Goal: Task Accomplishment & Management: Manage account settings

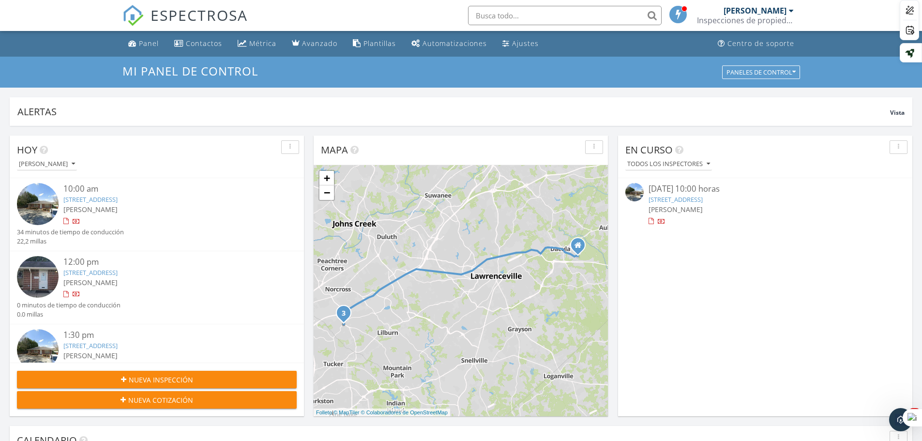
scroll to position [31, 0]
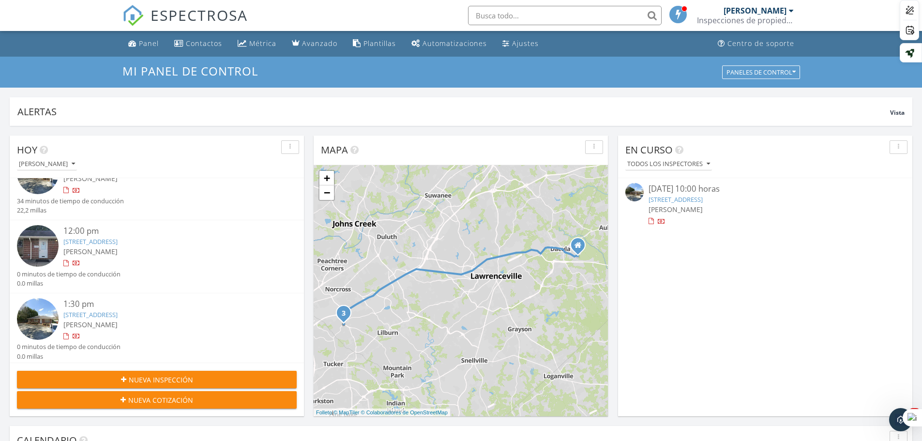
click at [65, 334] on div at bounding box center [65, 336] width 5 height 6
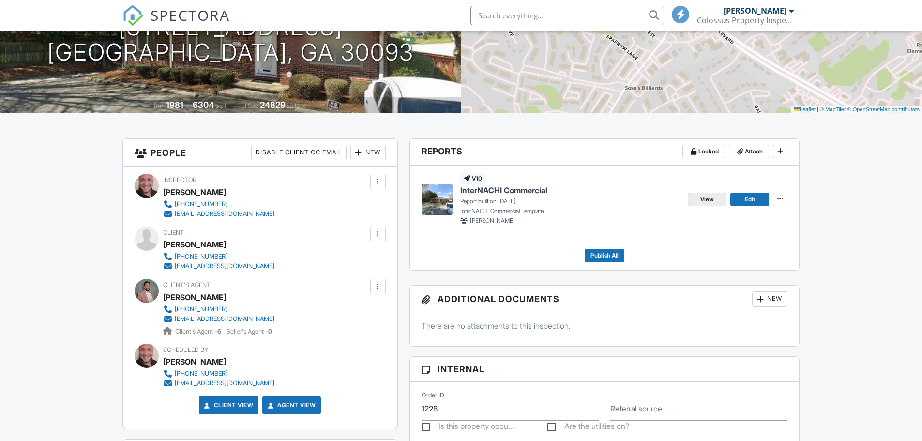
scroll to position [145, 0]
click at [701, 197] on span "View" at bounding box center [707, 200] width 14 height 10
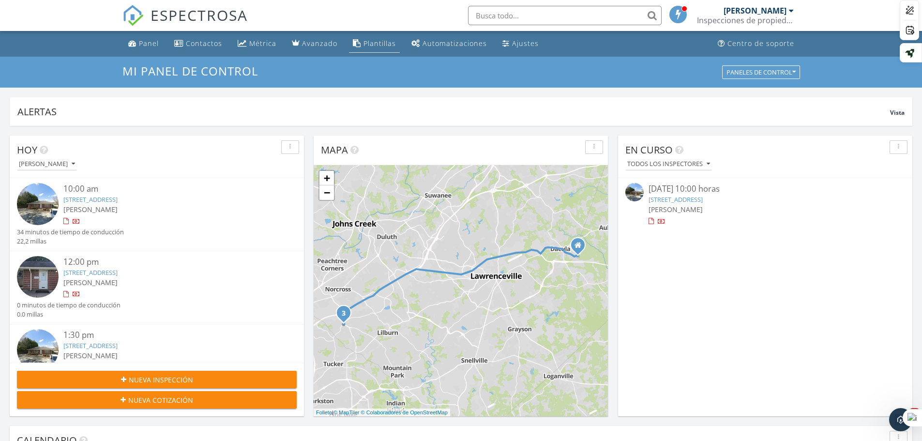
click at [367, 41] on font "Plantillas" at bounding box center [379, 43] width 32 height 9
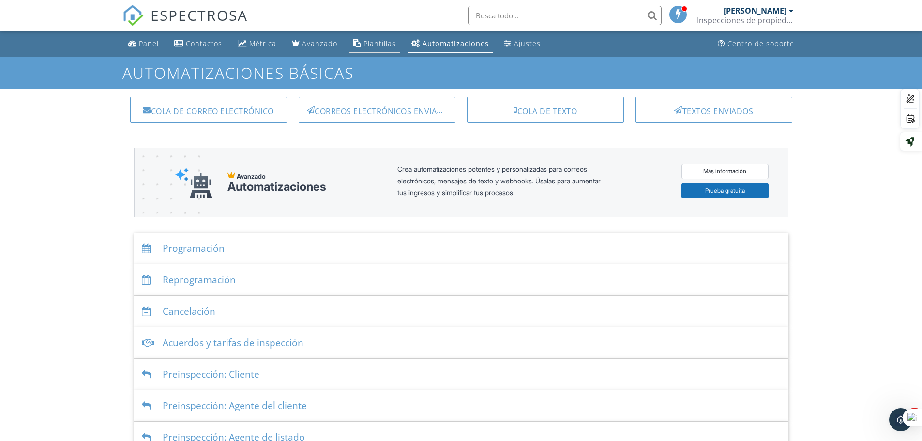
click at [363, 37] on link "Plantillas" at bounding box center [374, 44] width 51 height 18
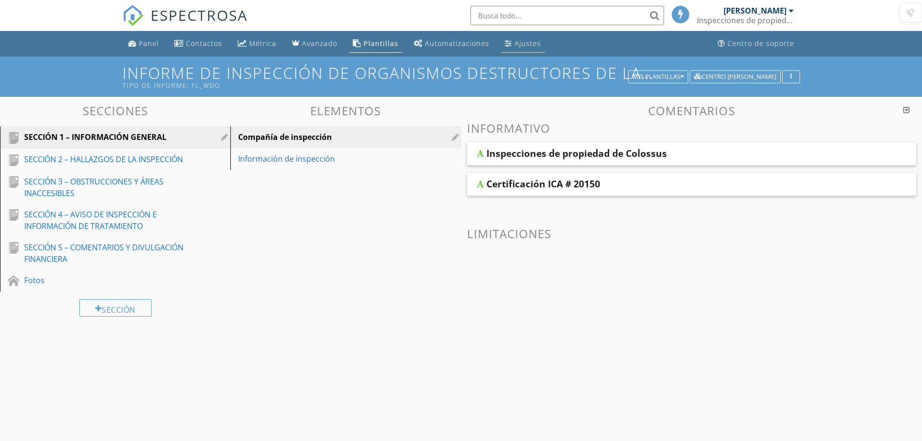
click at [523, 41] on font "Ajustes" at bounding box center [527, 43] width 27 height 9
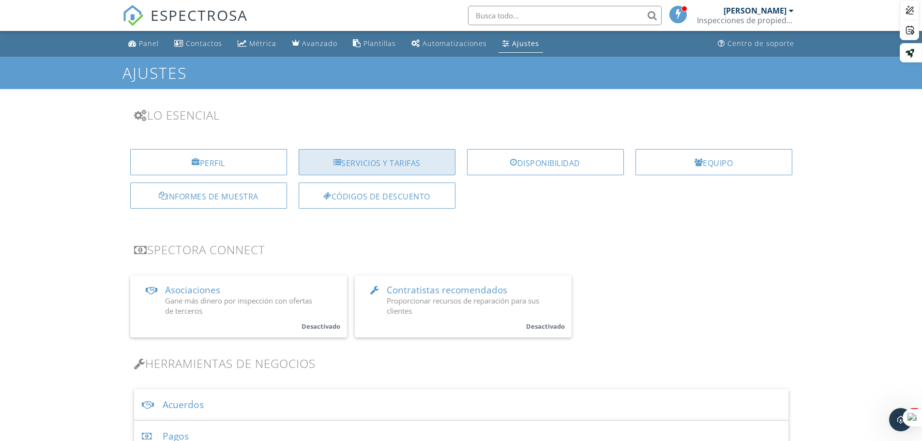
click at [424, 164] on div "Servicios y tarifas" at bounding box center [377, 162] width 157 height 26
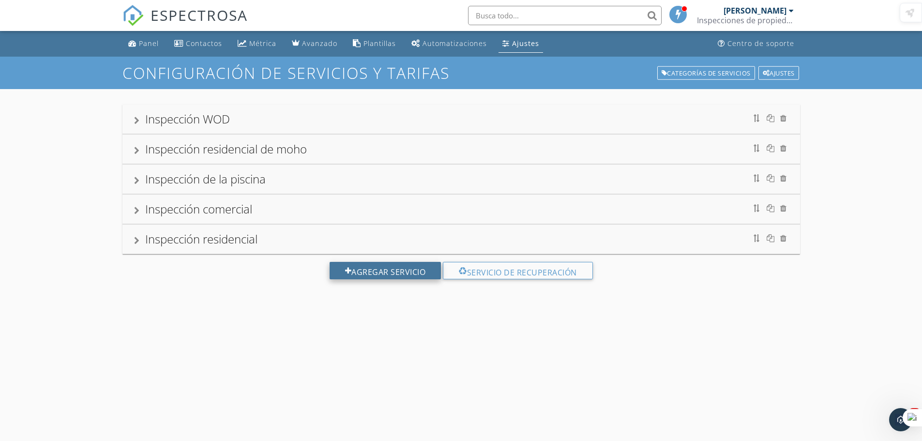
click at [416, 272] on font "Agregar servicio" at bounding box center [388, 272] width 74 height 11
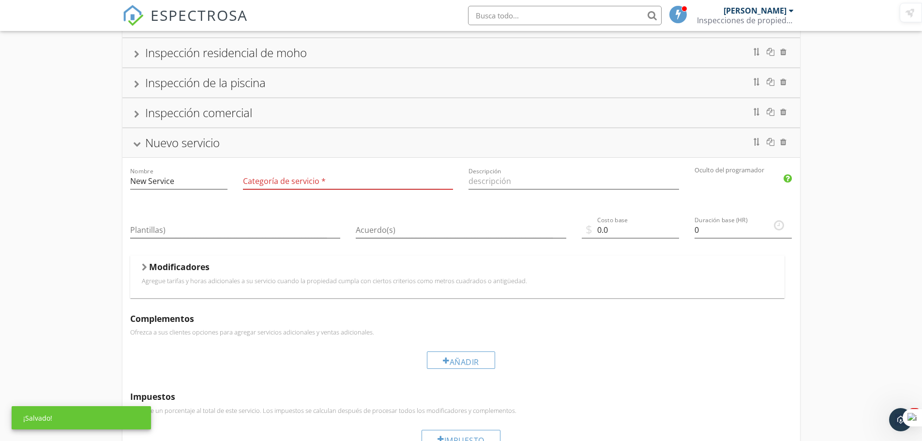
scroll to position [145, 0]
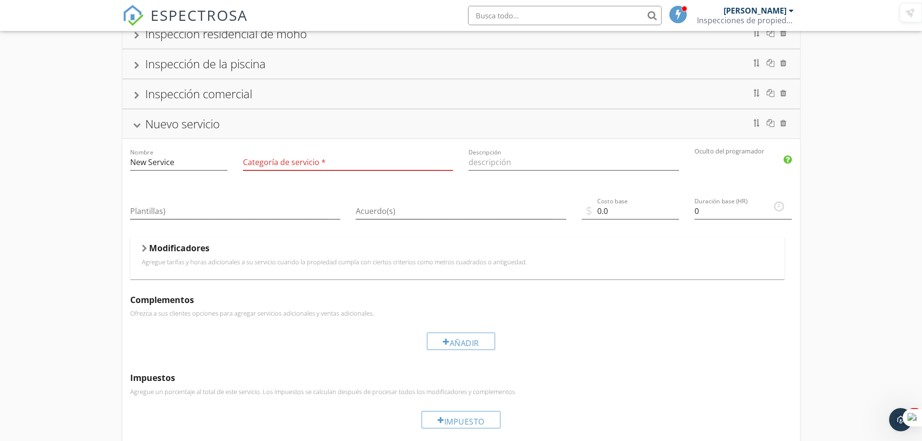
click at [200, 122] on font "Nuevo servicio" at bounding box center [182, 124] width 75 height 16
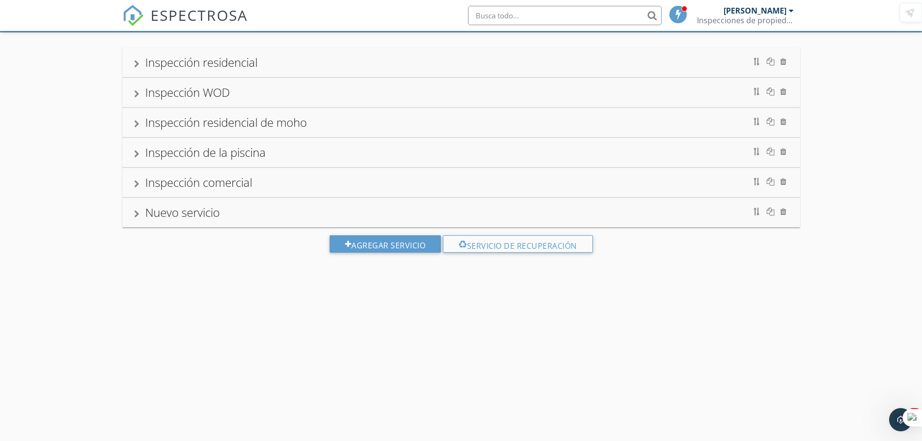
scroll to position [57, 0]
click at [211, 208] on font "Nuevo servicio" at bounding box center [182, 212] width 75 height 16
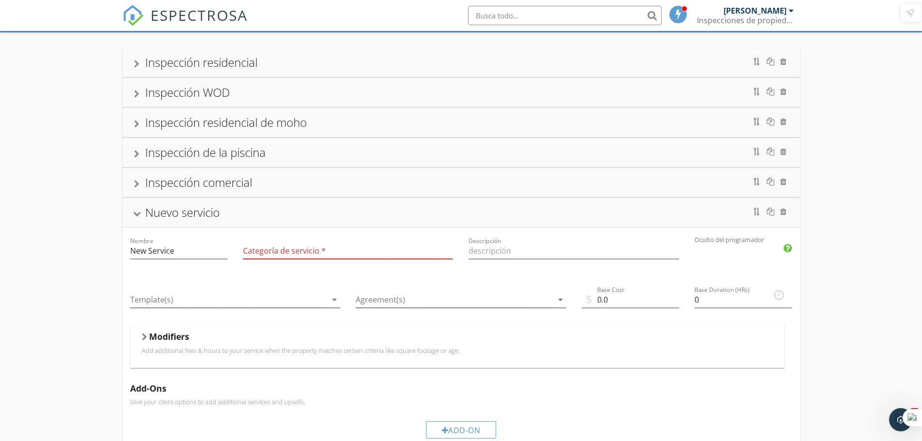
scroll to position [145, 0]
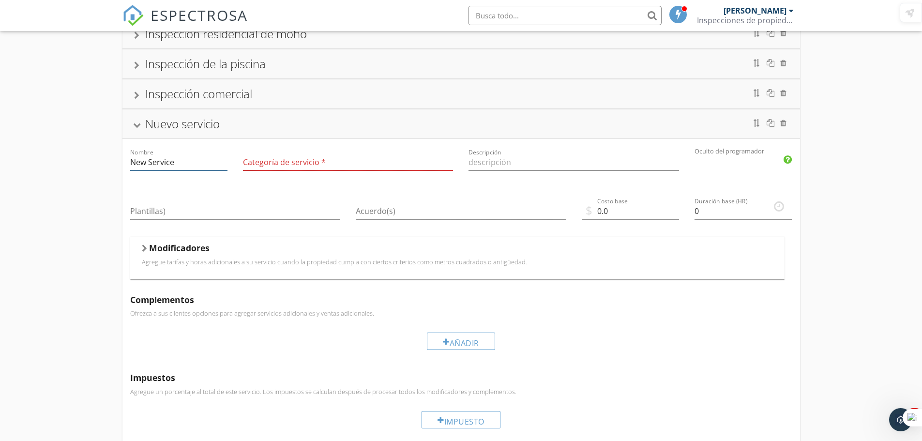
click at [224, 165] on input "New Service" at bounding box center [178, 162] width 97 height 16
click at [407, 161] on font "flecha desplegable" at bounding box center [447, 162] width 200 height 12
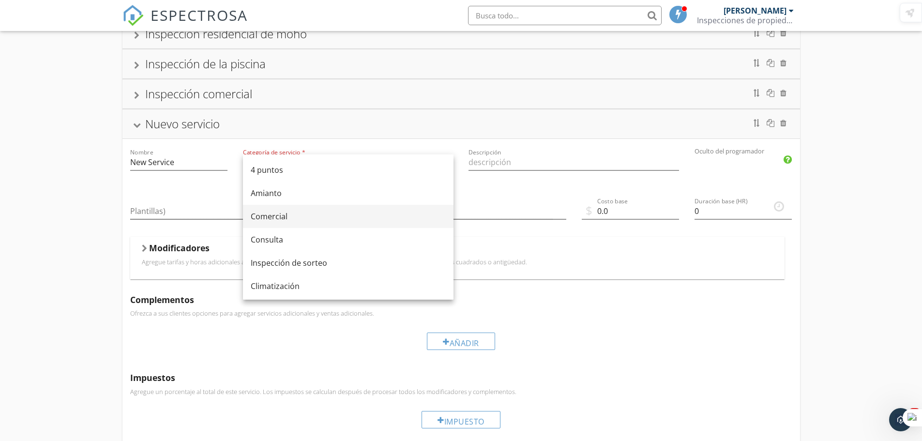
click at [324, 218] on div "Comercial" at bounding box center [348, 216] width 195 height 12
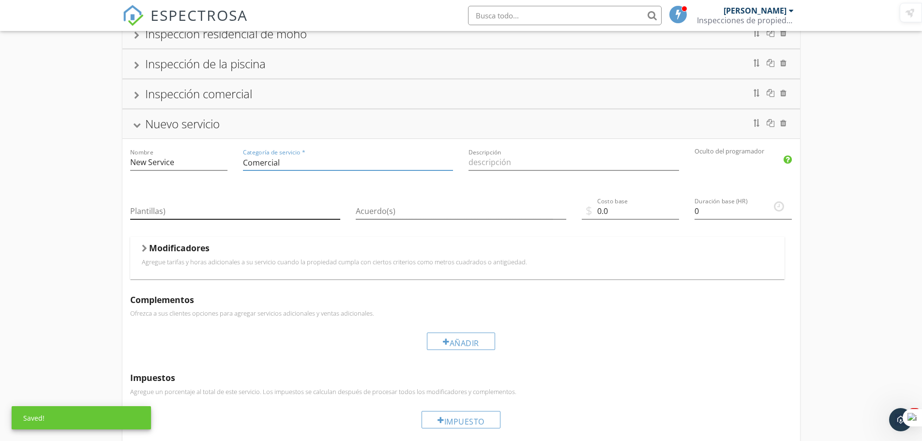
click at [299, 205] on font "flecha desplegable" at bounding box center [334, 211] width 200 height 12
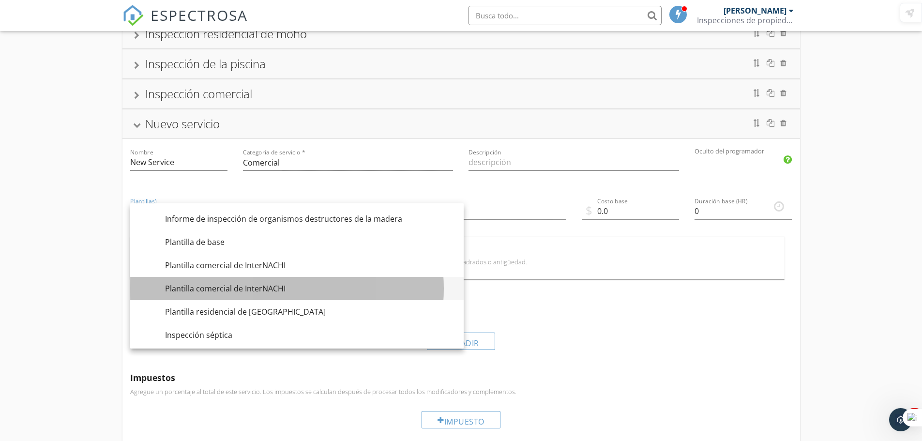
click at [266, 289] on font "Plantilla comercial de InterNACHI" at bounding box center [225, 288] width 120 height 11
checkbox input "true"
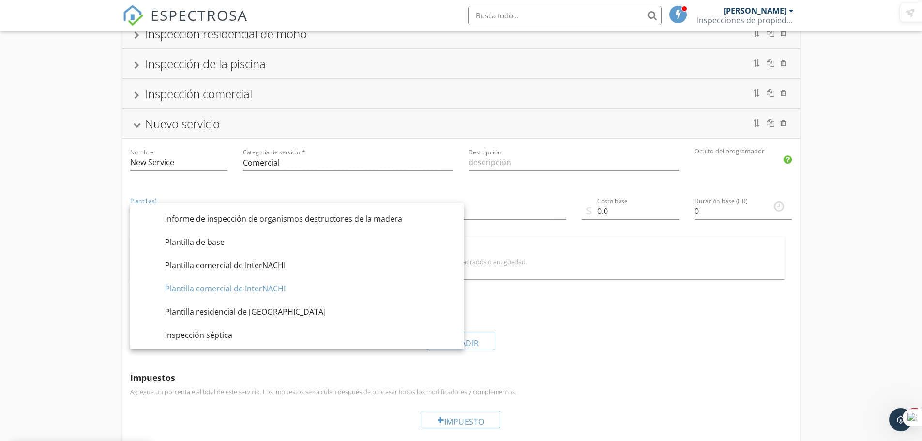
click at [634, 260] on p "Agregue tarifas y horas adicionales a su servicio cuando la propiedad cumpla co…" at bounding box center [457, 262] width 631 height 8
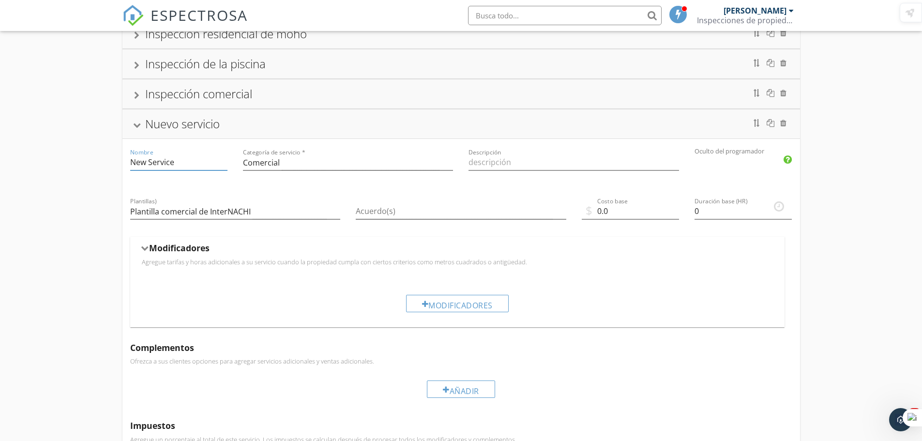
click at [180, 162] on input "New Service" at bounding box center [178, 162] width 97 height 16
drag, startPoint x: 180, startPoint y: 160, endPoint x: 125, endPoint y: 160, distance: 55.2
click at [125, 160] on div "Nombre New Service" at bounding box center [178, 163] width 113 height 49
type input "Inspeccion Comercial1"
click at [473, 208] on font "flecha desplegable" at bounding box center [560, 211] width 200 height 12
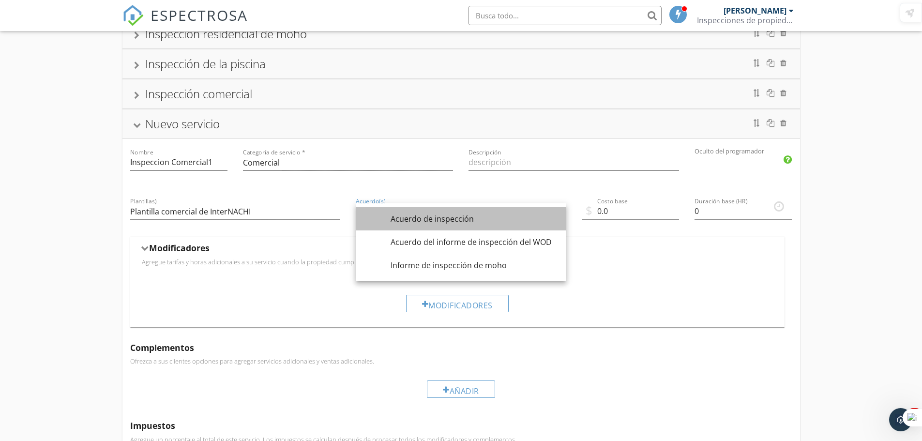
click at [457, 218] on font "Acuerdo de inspección" at bounding box center [431, 218] width 83 height 11
checkbox input "true"
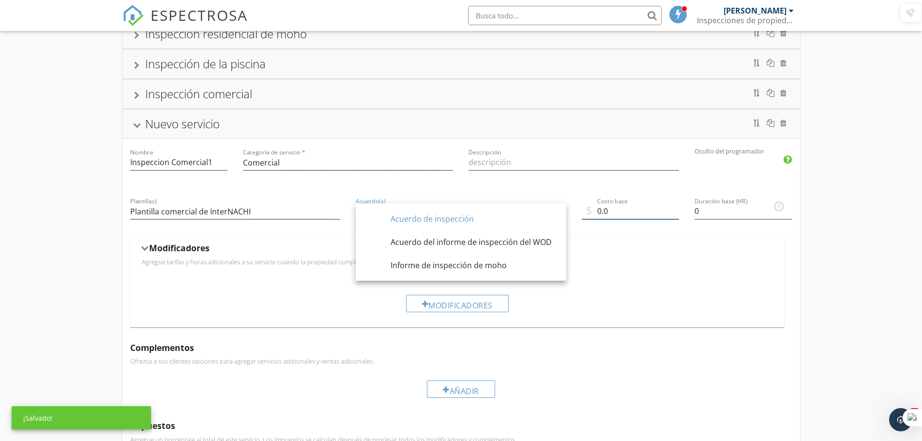
click at [619, 211] on input "0.0" at bounding box center [630, 211] width 97 height 16
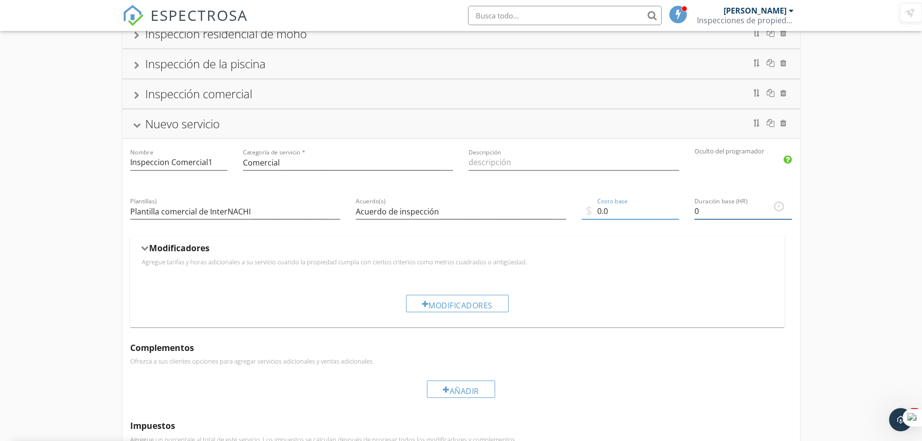
click at [720, 210] on input "0" at bounding box center [742, 211] width 97 height 16
click at [789, 207] on input "0.25" at bounding box center [742, 211] width 97 height 16
click at [789, 207] on input "0.5" at bounding box center [742, 211] width 97 height 16
click at [789, 207] on input "0.75" at bounding box center [742, 211] width 97 height 16
click at [789, 207] on input "1" at bounding box center [742, 211] width 97 height 16
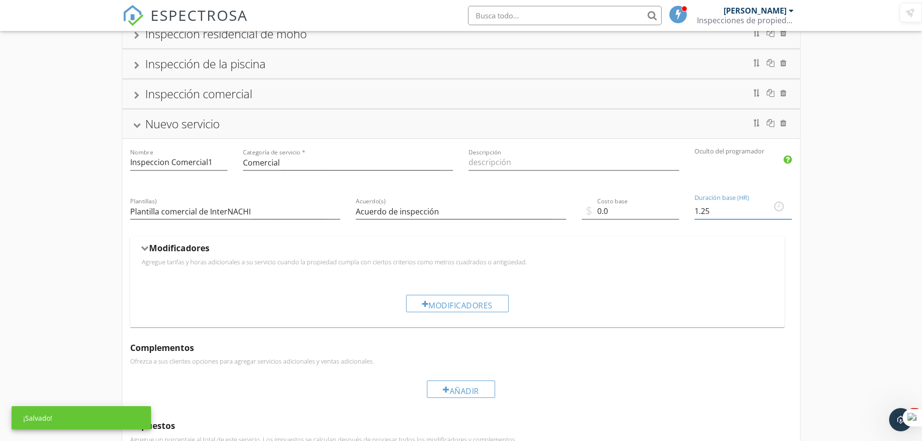
click at [787, 209] on input "1.25" at bounding box center [742, 211] width 97 height 16
type input "1.5"
click at [787, 209] on input "1.5" at bounding box center [742, 211] width 97 height 16
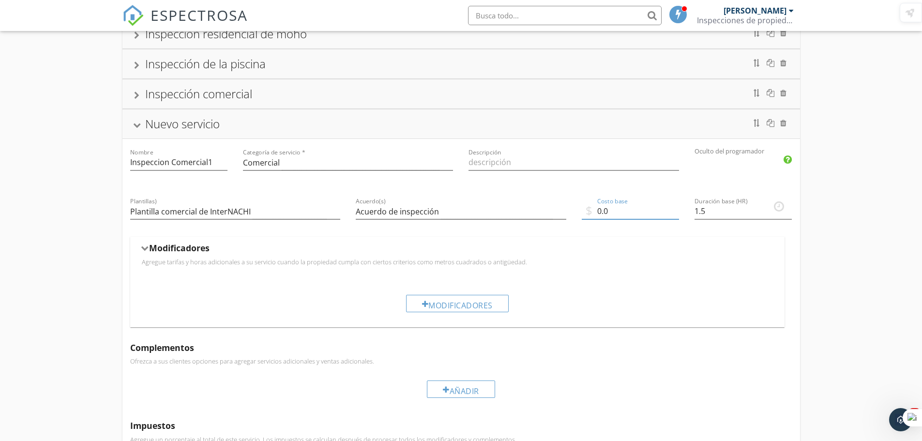
drag, startPoint x: 614, startPoint y: 208, endPoint x: 593, endPoint y: 209, distance: 21.8
click at [593, 209] on input "0.0" at bounding box center [630, 211] width 97 height 16
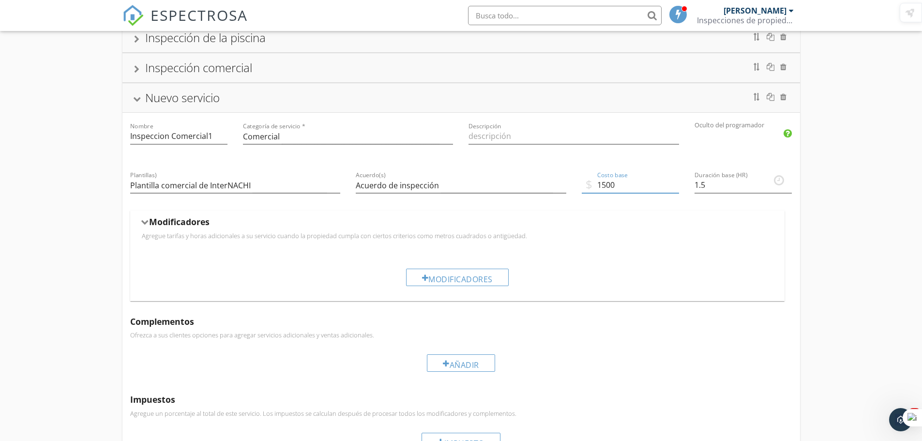
scroll to position [160, 0]
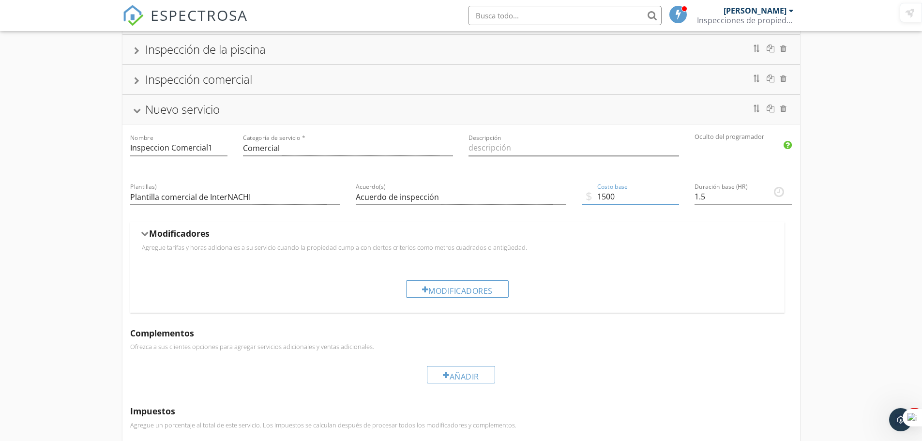
type input "1500"
click at [487, 150] on input "Descripción" at bounding box center [573, 148] width 210 height 16
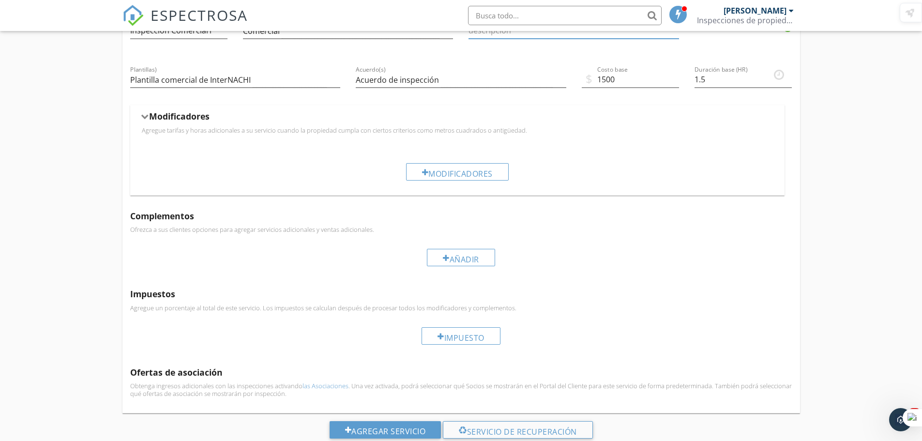
scroll to position [305, 0]
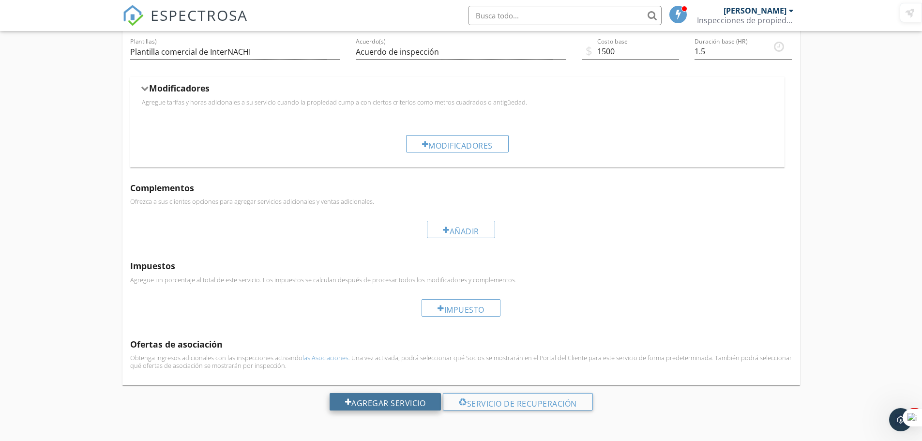
click at [395, 401] on font "Agregar servicio" at bounding box center [388, 403] width 74 height 11
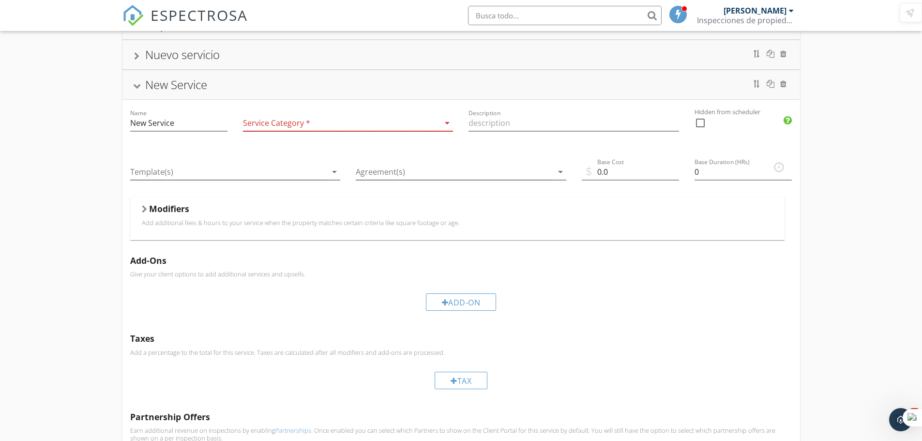
scroll to position [178, 0]
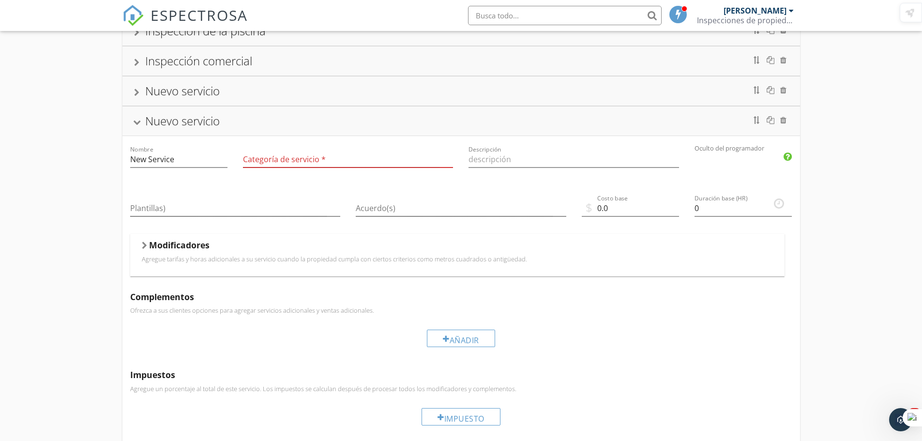
click at [443, 156] on font "flecha desplegable" at bounding box center [447, 159] width 200 height 12
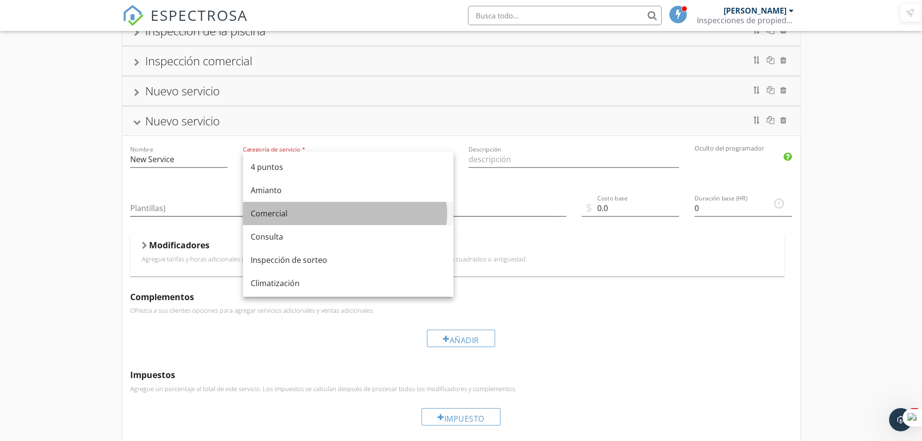
click at [279, 208] on font "Comercial" at bounding box center [269, 213] width 37 height 11
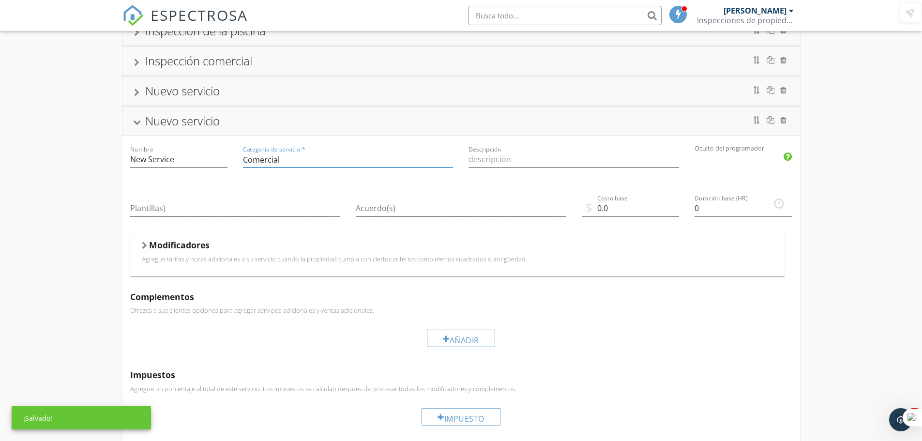
click at [390, 154] on font "flecha desplegable" at bounding box center [447, 159] width 200 height 12
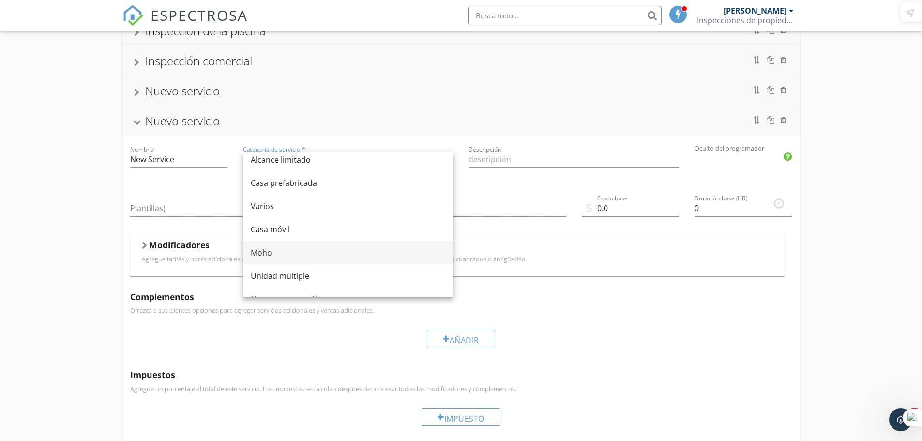
scroll to position [180, 0]
click at [439, 232] on link "Moho" at bounding box center [348, 241] width 210 height 23
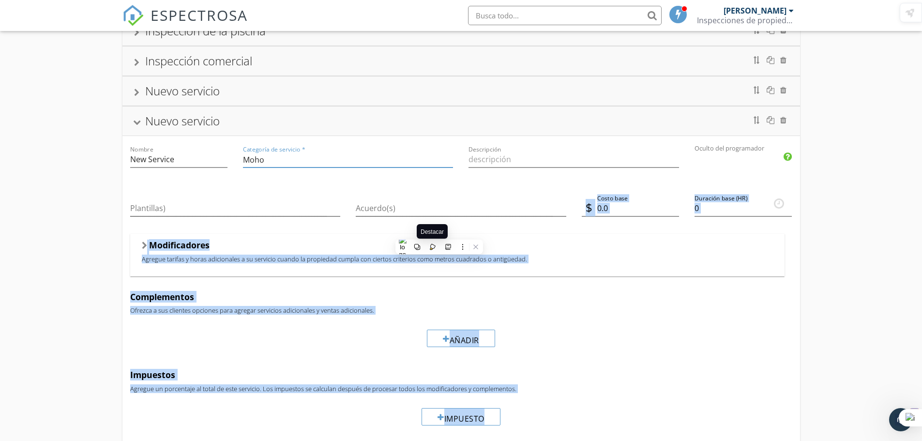
drag, startPoint x: 439, startPoint y: 232, endPoint x: 437, endPoint y: 238, distance: 6.0
click at [436, 240] on html "ESPECTROSA Víctor Ávila Inspecciones de propiedad Colossus, LLC Rol: Inspector …" at bounding box center [461, 186] width 922 height 728
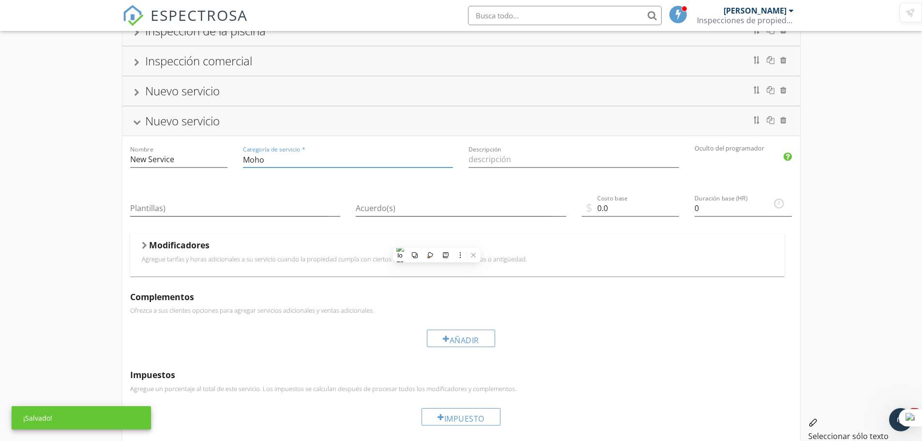
click at [373, 150] on div "Categoría de servicio * Moho flecha desplegable" at bounding box center [348, 161] width 210 height 31
click at [431, 155] on font "flecha desplegable" at bounding box center [447, 159] width 200 height 12
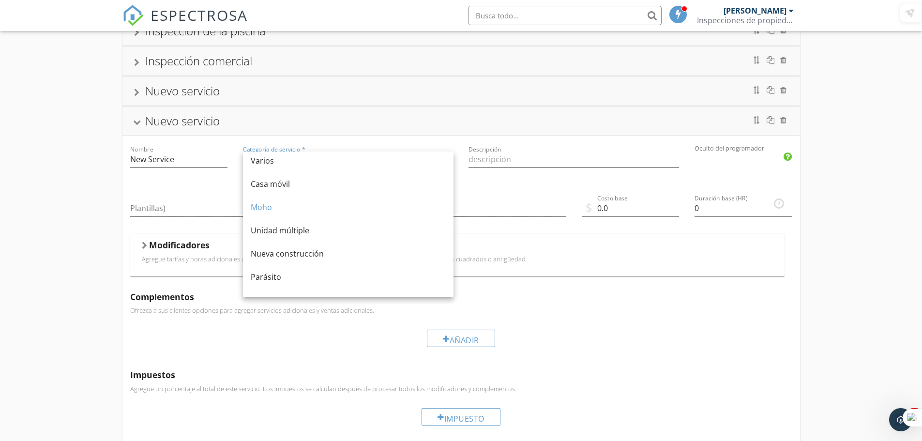
scroll to position [187, 0]
click at [589, 320] on div "Complementos Ofrezca a sus clientes opciones para agregar servicios adicionales…" at bounding box center [460, 323] width 677 height 78
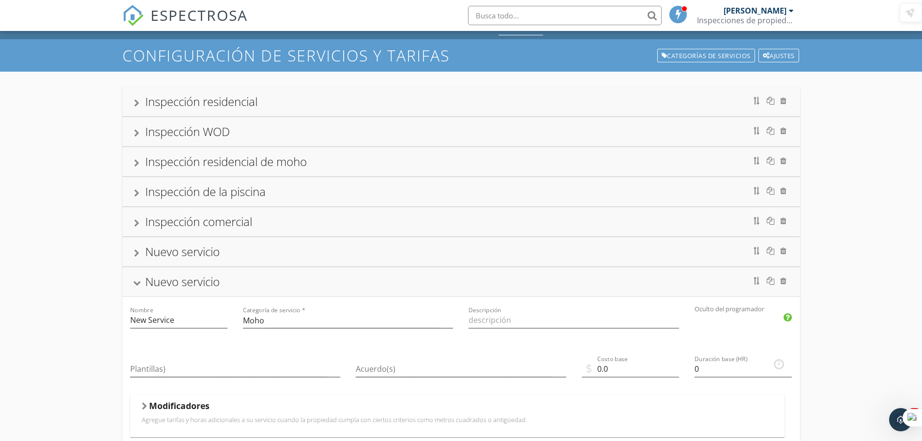
scroll to position [0, 0]
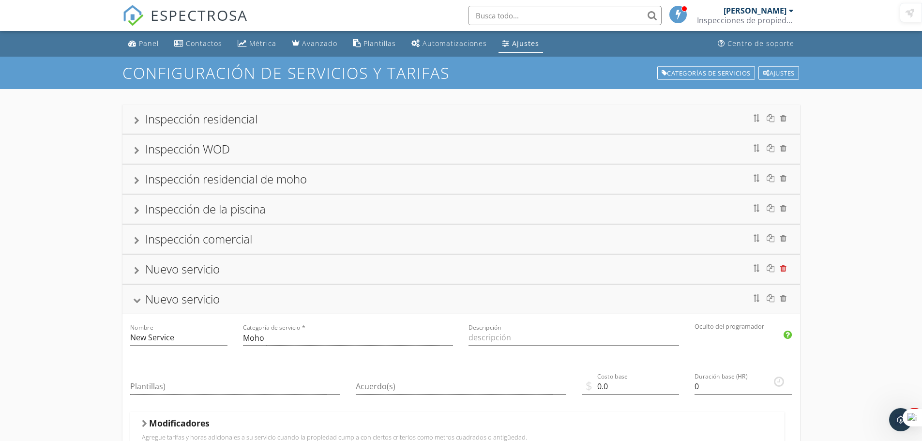
click at [785, 269] on div at bounding box center [783, 268] width 6 height 8
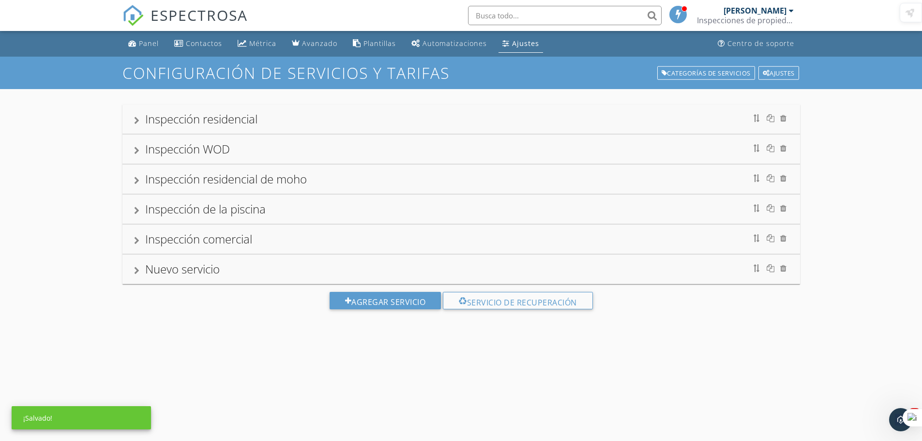
click at [785, 269] on div at bounding box center [783, 268] width 6 height 8
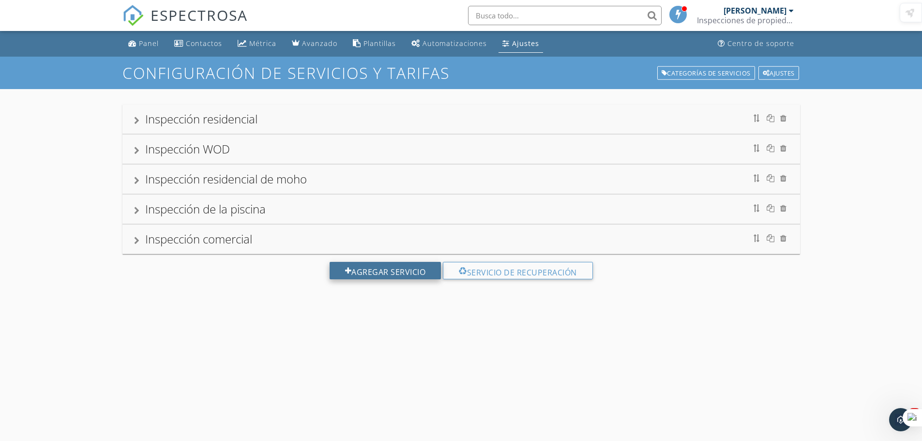
click at [354, 267] on font "Agregar servicio" at bounding box center [388, 272] width 74 height 11
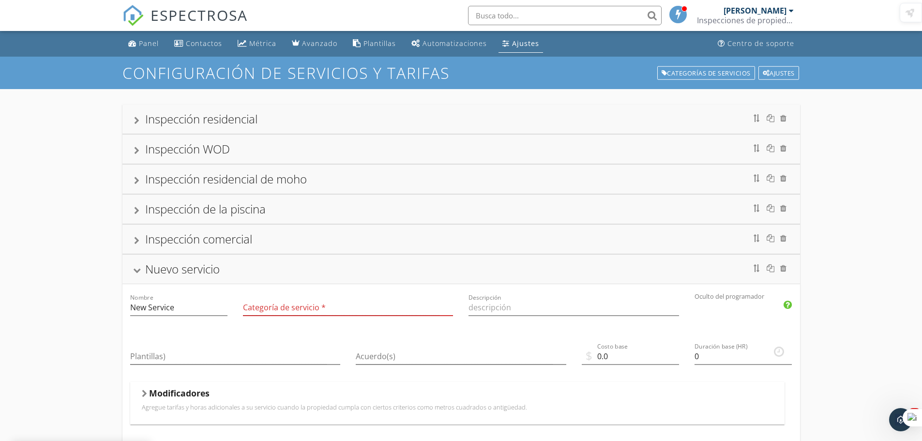
click at [444, 307] on font "flecha desplegable" at bounding box center [447, 307] width 200 height 12
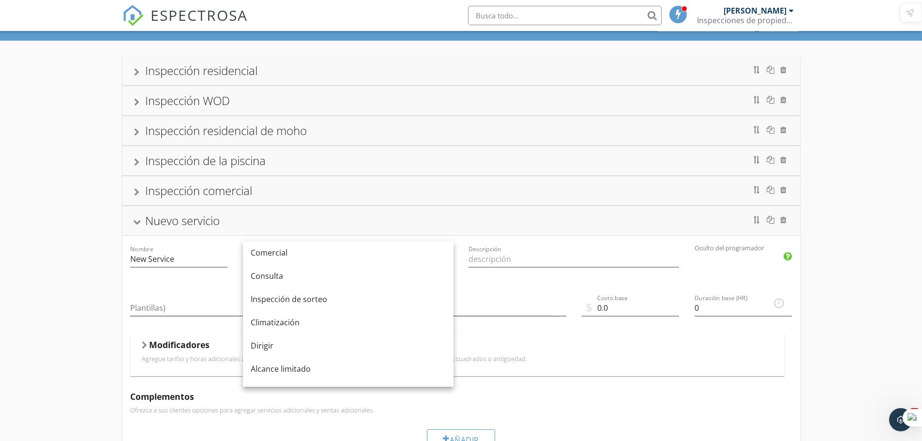
scroll to position [25, 0]
click at [286, 278] on font "Comercial" at bounding box center [269, 278] width 37 height 11
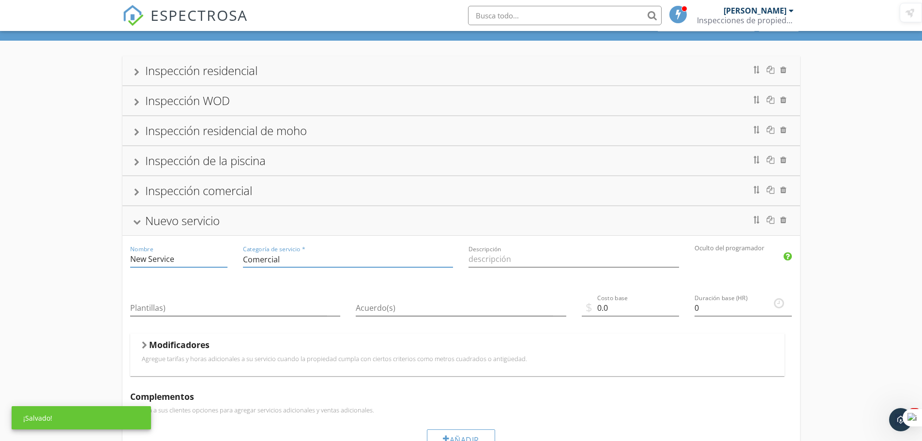
drag, startPoint x: 192, startPoint y: 260, endPoint x: 129, endPoint y: 260, distance: 62.9
click at [133, 260] on input "New Service" at bounding box center [178, 259] width 97 height 16
click at [129, 260] on div "Nombre New Service" at bounding box center [178, 260] width 113 height 49
click at [128, 260] on div "Nombre New Service" at bounding box center [178, 260] width 113 height 49
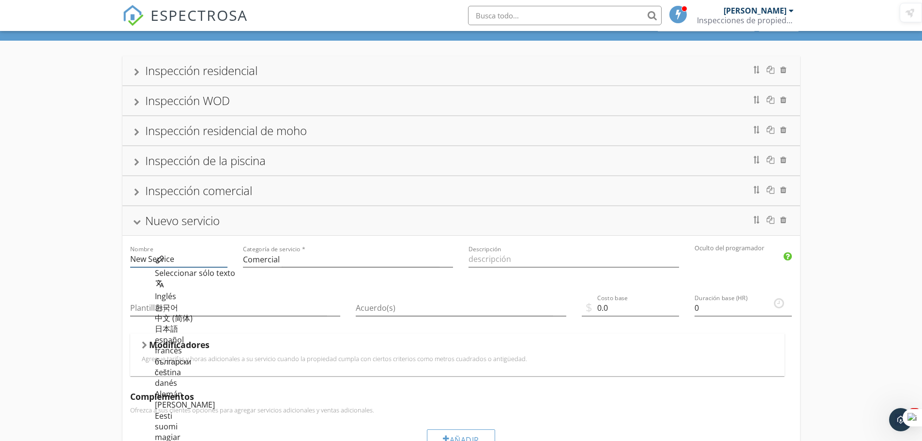
click at [131, 257] on input "New Service" at bounding box center [178, 259] width 97 height 16
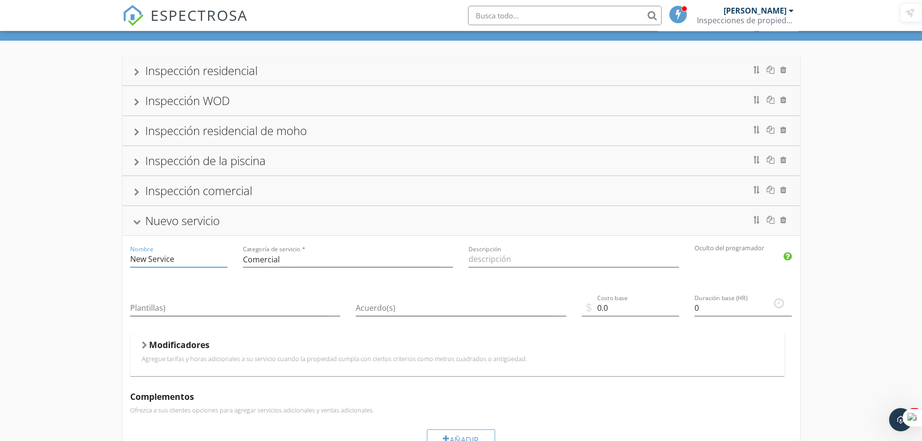
drag, startPoint x: 179, startPoint y: 258, endPoint x: 110, endPoint y: 253, distance: 68.9
click at [118, 254] on div "Inspección residencial Inspección WOD Inspección residencial de moho Inspección…" at bounding box center [461, 345] width 922 height 609
type input "Inspeccion Comercial1"
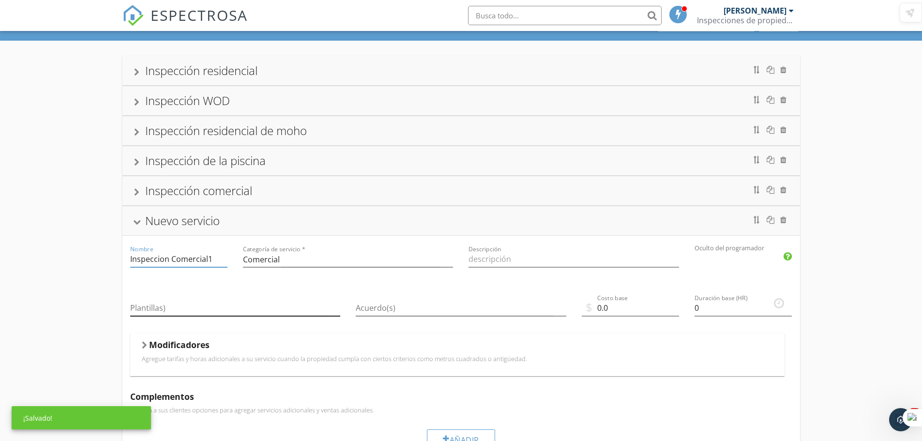
click at [235, 303] on font "flecha desplegable" at bounding box center [334, 308] width 200 height 12
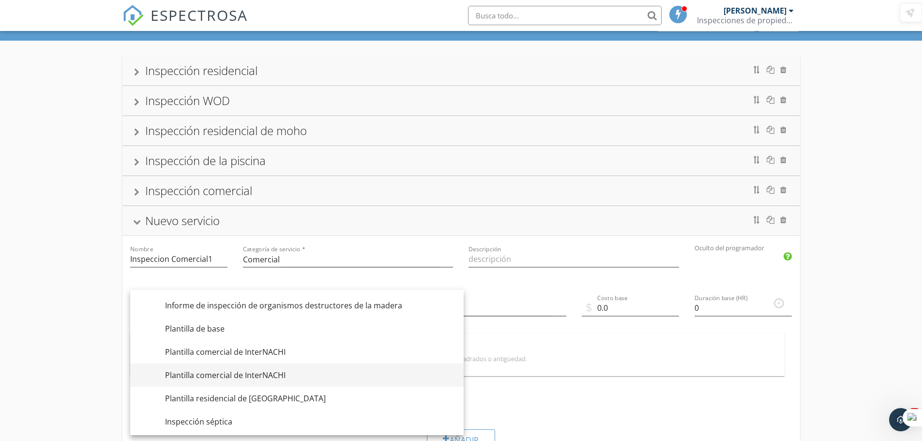
click at [220, 373] on font "Plantilla comercial de InterNACHI" at bounding box center [225, 375] width 120 height 11
checkbox input "true"
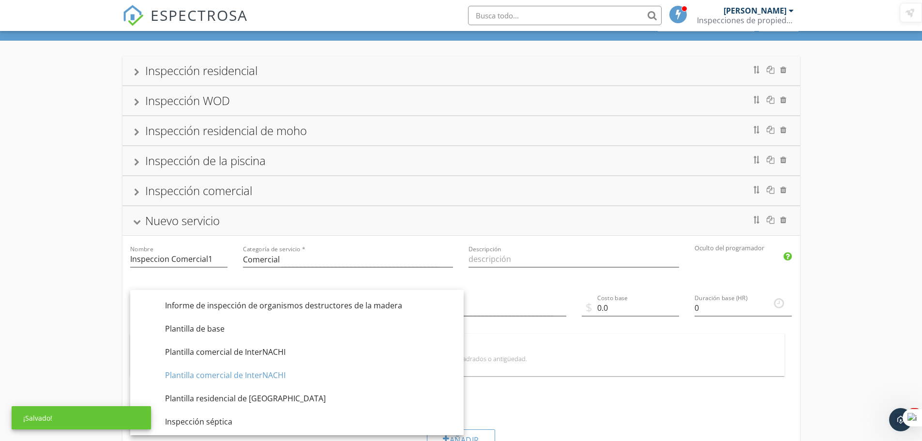
click at [547, 342] on div "Modificadores" at bounding box center [457, 346] width 631 height 15
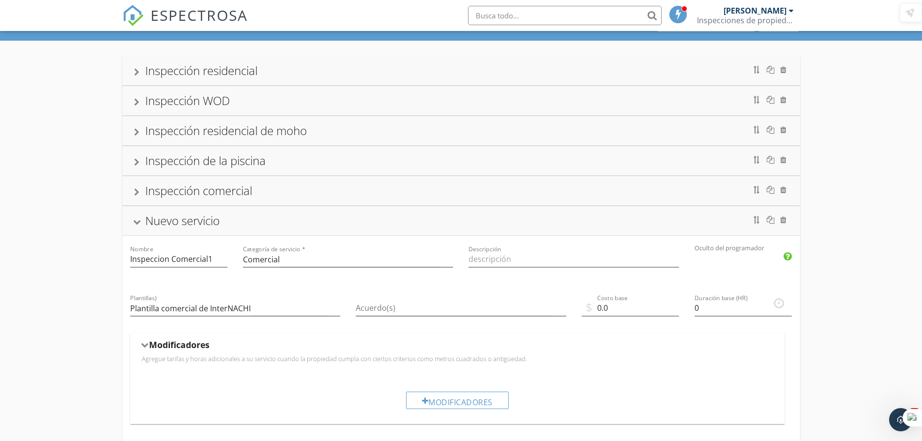
click at [410, 298] on div "Acuerdo(s) flecha desplegable" at bounding box center [461, 309] width 210 height 31
click at [413, 309] on div at bounding box center [454, 308] width 197 height 16
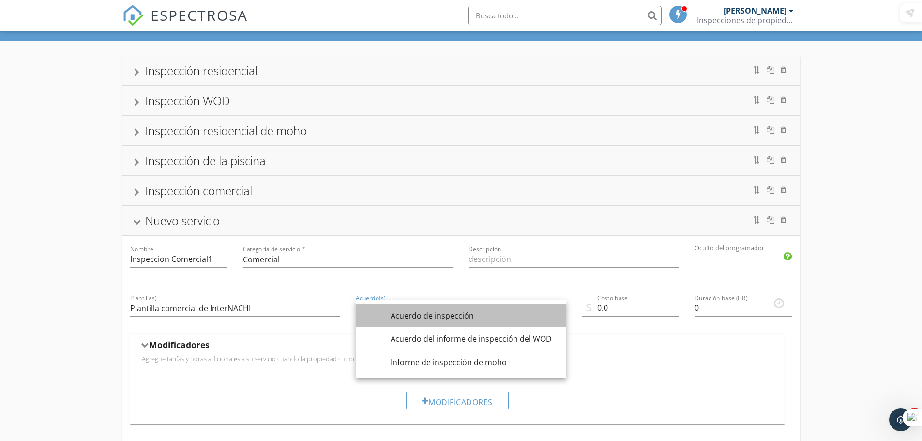
click at [431, 316] on font "Acuerdo de inspección" at bounding box center [431, 315] width 83 height 11
checkbox input "true"
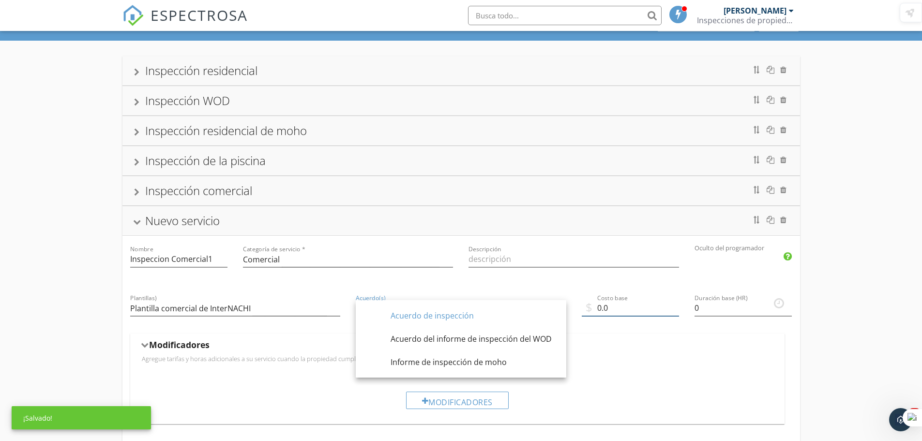
click at [602, 303] on input "0.0" at bounding box center [630, 308] width 97 height 16
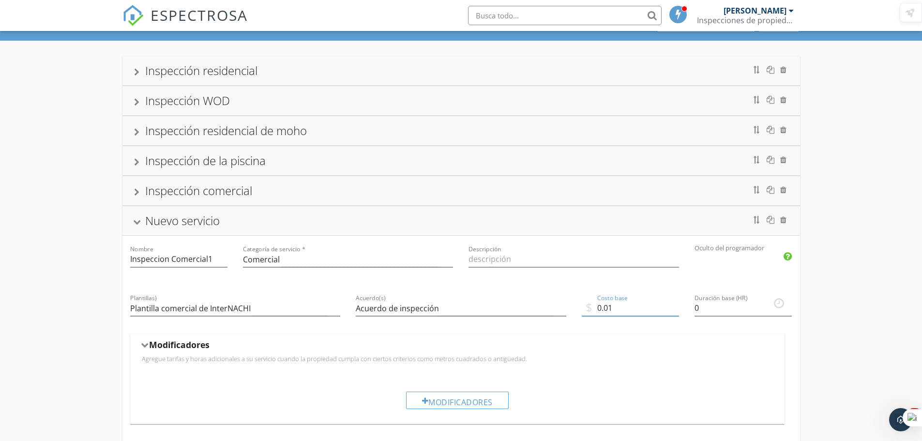
click at [677, 305] on input "0.01" at bounding box center [630, 308] width 97 height 16
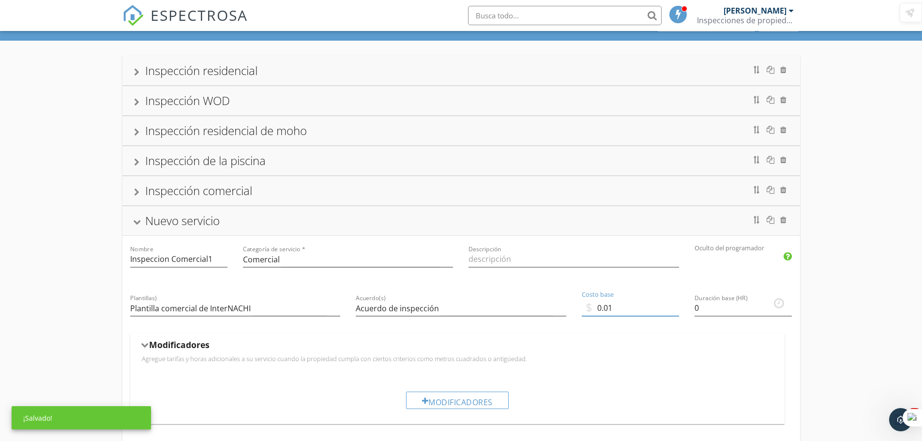
drag, startPoint x: 622, startPoint y: 307, endPoint x: 597, endPoint y: 310, distance: 25.3
click at [597, 310] on input "0.01" at bounding box center [630, 308] width 97 height 16
type input "1500"
click at [719, 313] on input "0" at bounding box center [742, 308] width 97 height 16
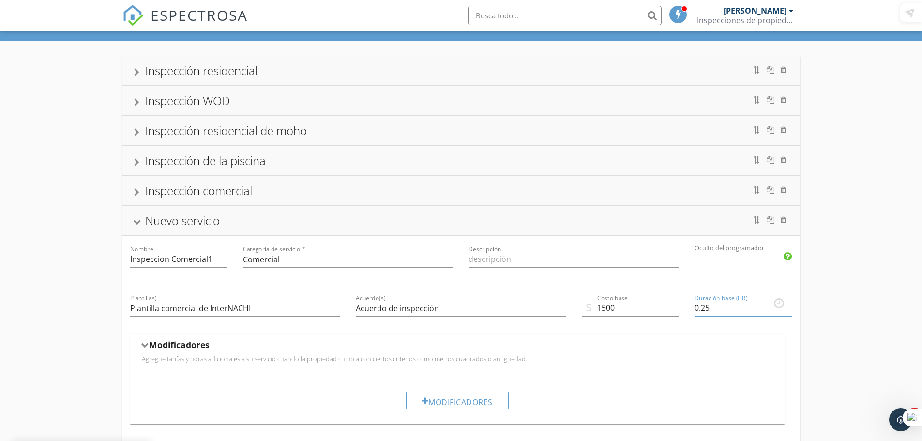
click at [788, 306] on input "0.25" at bounding box center [742, 308] width 97 height 16
click at [788, 306] on input "0.5" at bounding box center [742, 308] width 97 height 16
click at [788, 306] on input "0.75" at bounding box center [742, 308] width 97 height 16
click at [788, 306] on input "1" at bounding box center [742, 308] width 97 height 16
click at [788, 306] on input "1.25" at bounding box center [742, 308] width 97 height 16
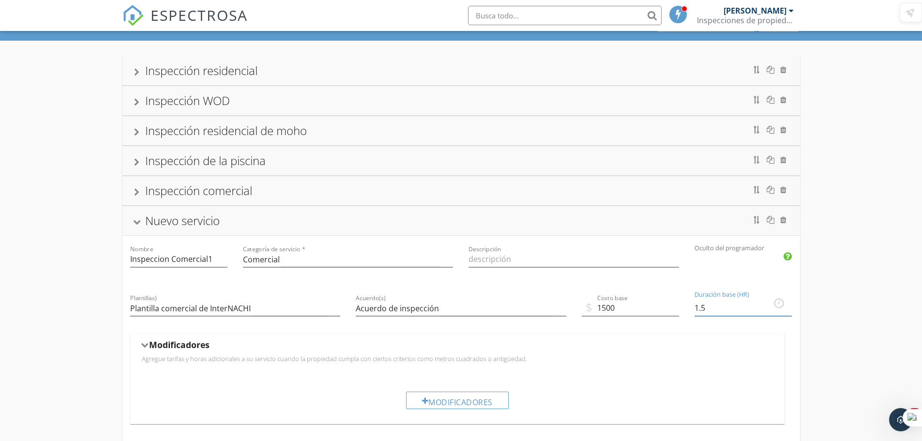
type input "1.5"
click at [788, 306] on input "1.5" at bounding box center [742, 308] width 97 height 16
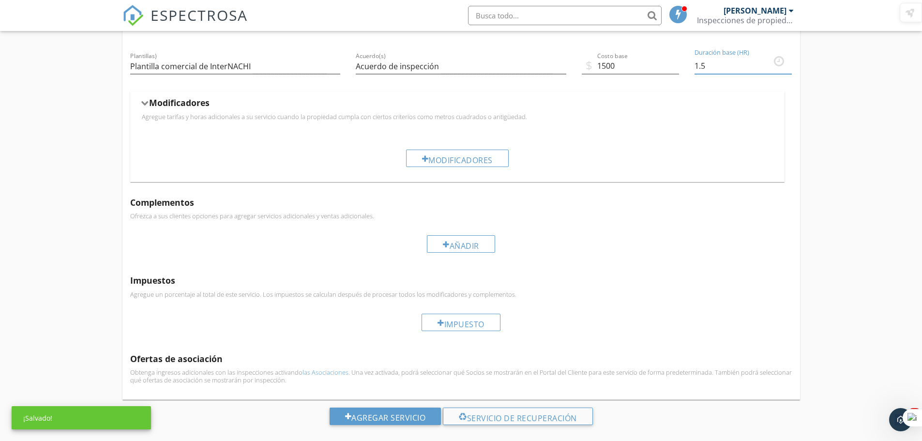
scroll to position [305, 0]
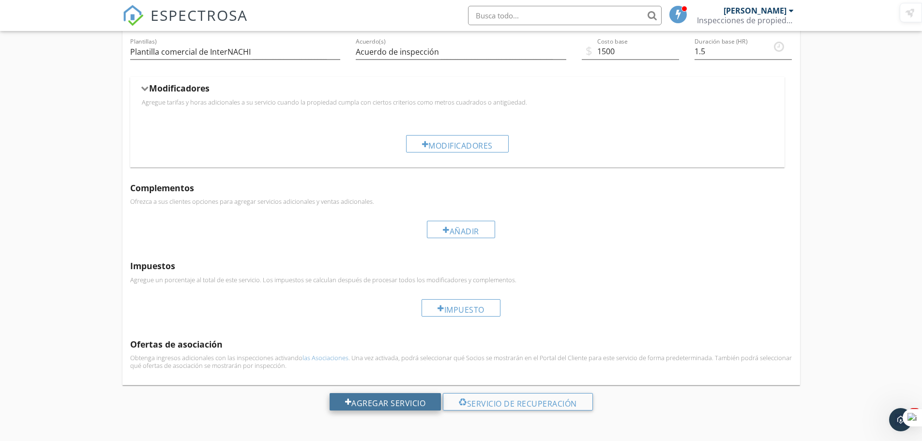
click at [362, 401] on font "Agregar servicio" at bounding box center [388, 403] width 74 height 11
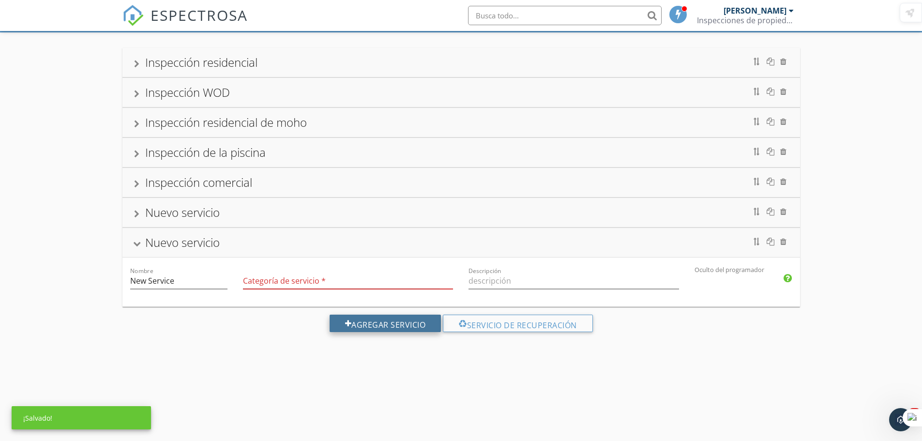
scroll to position [138, 0]
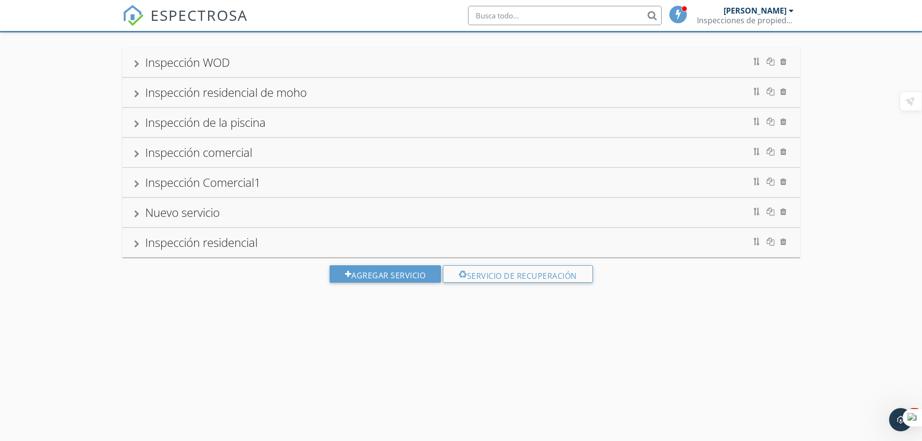
click at [786, 212] on div at bounding box center [767, 211] width 41 height 15
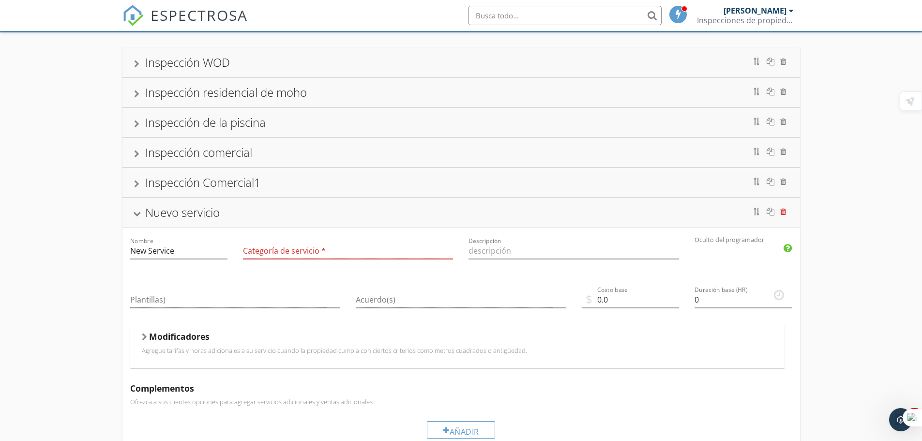
click at [782, 209] on div at bounding box center [783, 212] width 6 height 8
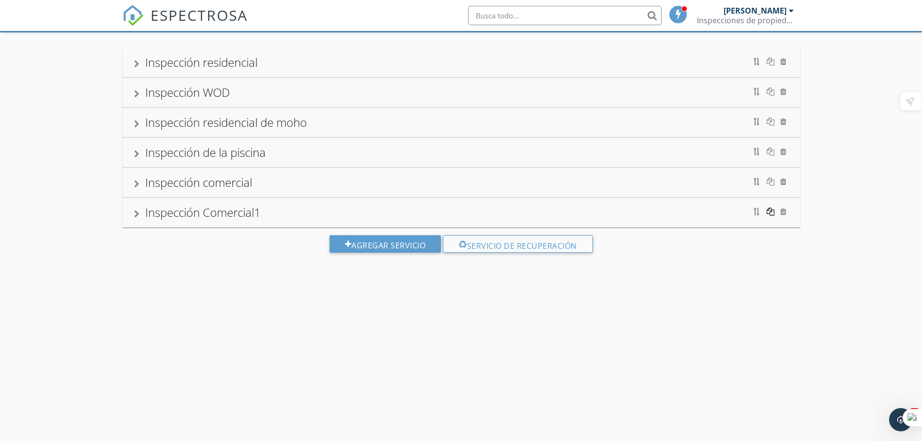
click at [769, 214] on div at bounding box center [770, 212] width 8 height 8
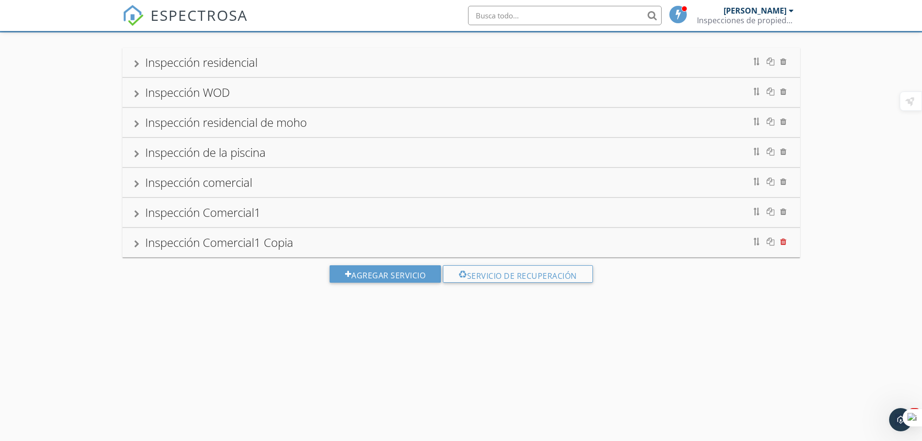
click at [782, 243] on div at bounding box center [783, 242] width 6 height 8
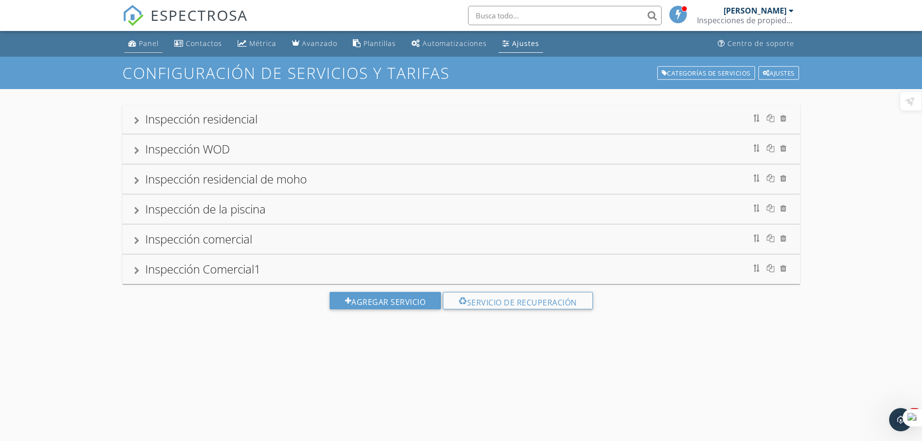
click at [147, 45] on font "Panel" at bounding box center [149, 43] width 20 height 9
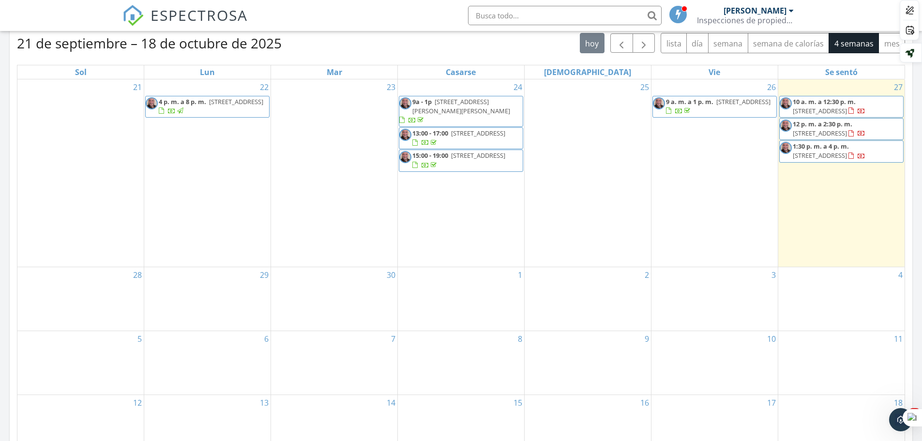
scroll to position [435, 0]
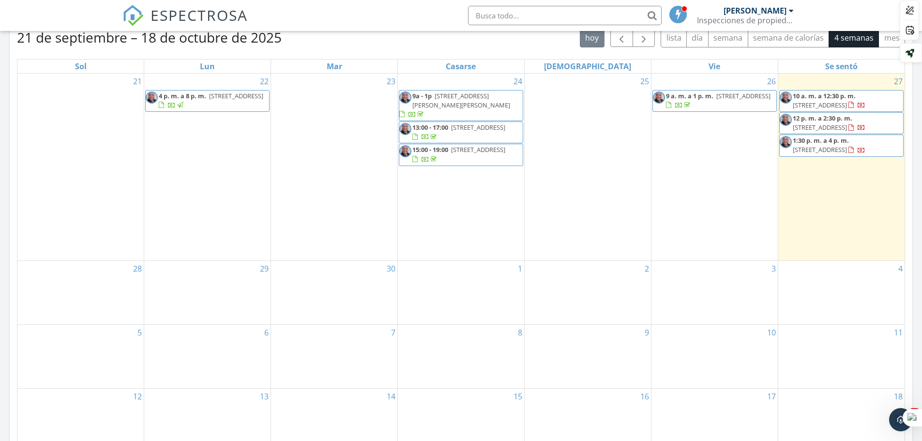
click at [853, 151] on div at bounding box center [850, 150] width 5 height 6
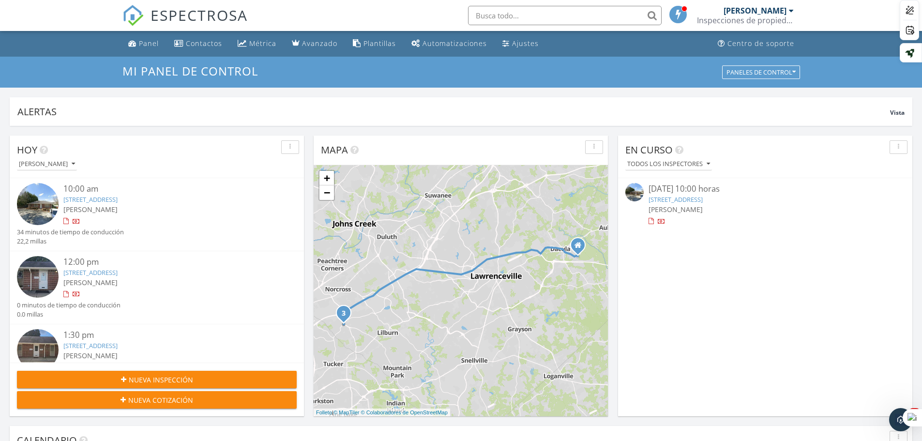
scroll to position [31, 0]
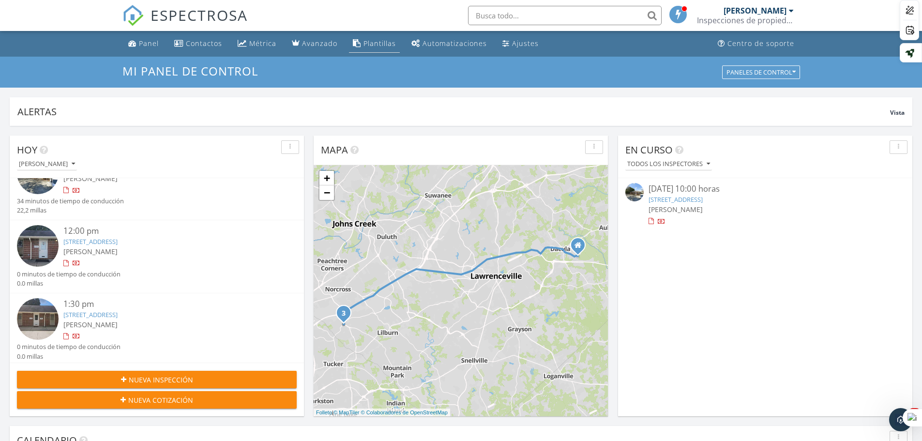
click at [378, 47] on font "Plantillas" at bounding box center [379, 43] width 32 height 9
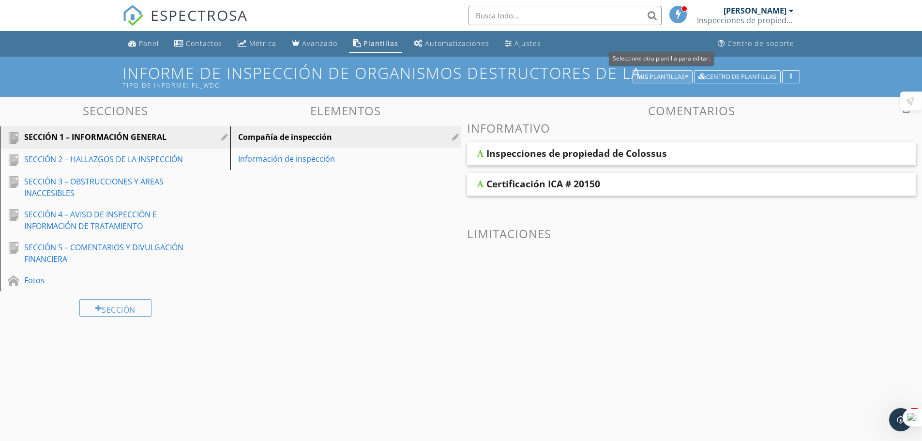
click at [668, 78] on font "Mis plantillas" at bounding box center [661, 76] width 48 height 9
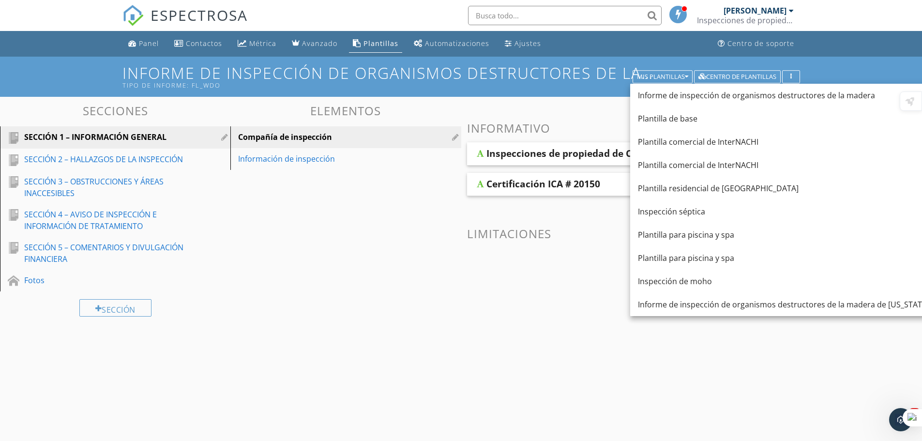
click at [714, 141] on font "Plantilla comercial de InterNACHI" at bounding box center [698, 141] width 120 height 11
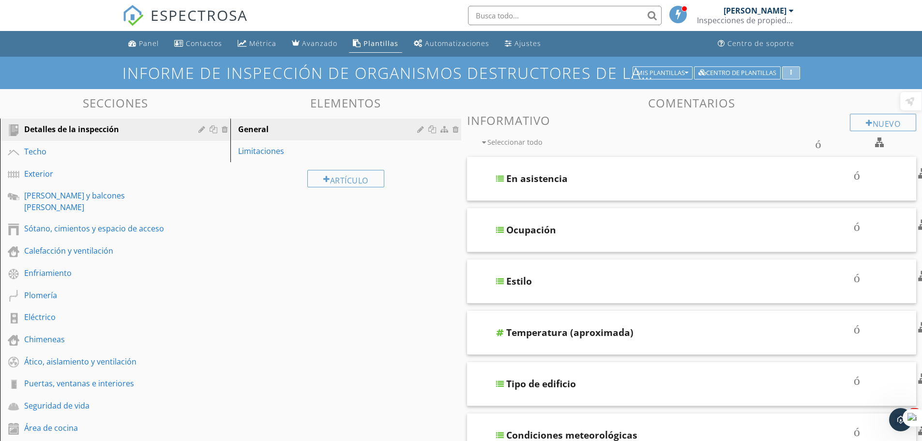
click at [792, 75] on div "button" at bounding box center [790, 73] width 9 height 7
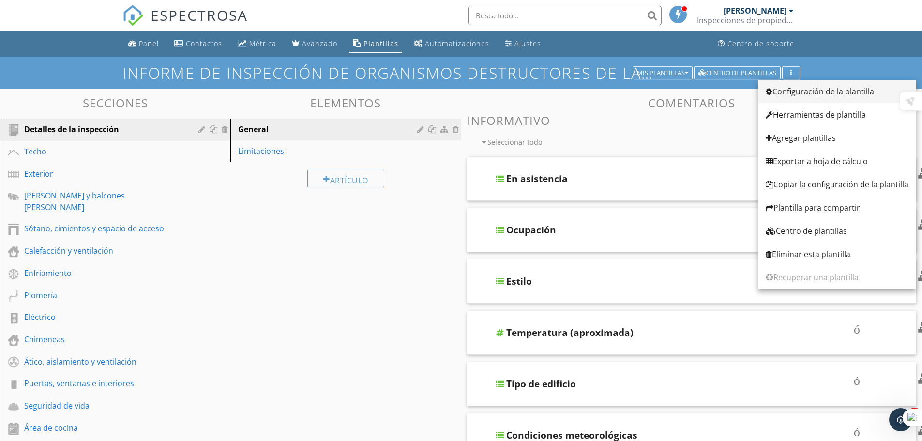
click at [804, 92] on font "Configuración de la plantilla" at bounding box center [823, 91] width 102 height 11
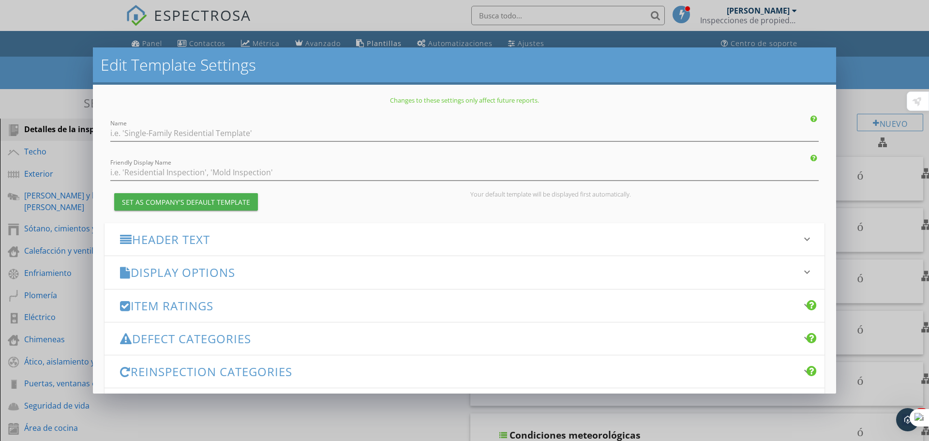
type input "InterNACHI Commercial Template"
checkbox input "true"
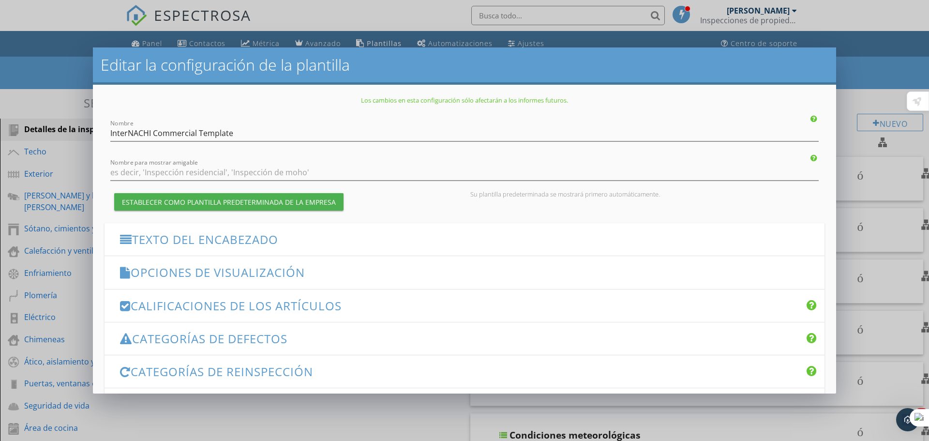
click at [289, 313] on font "Calificaciones de los artículos" at bounding box center [236, 306] width 211 height 16
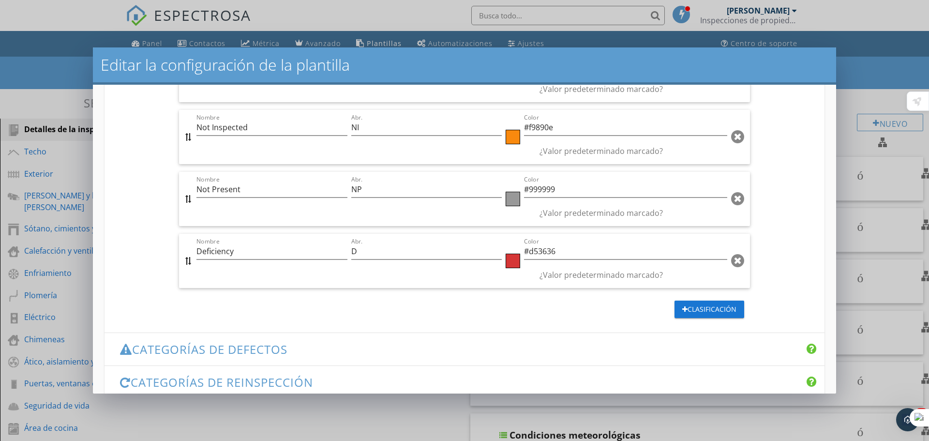
scroll to position [629, 0]
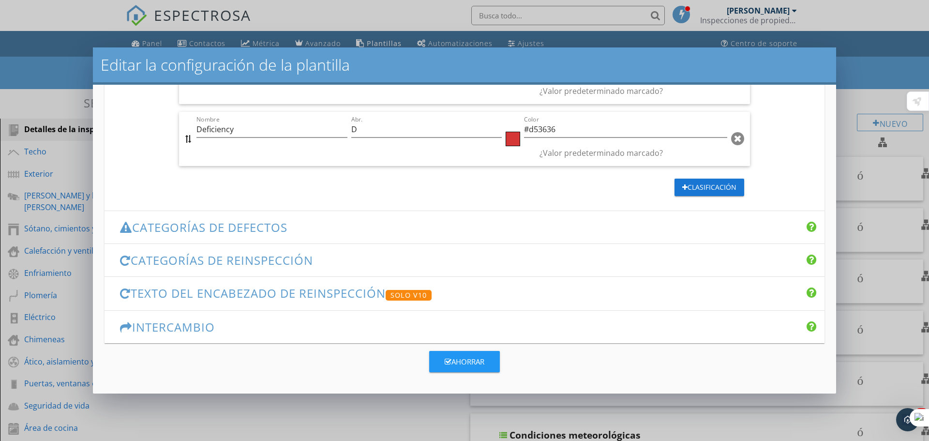
click at [279, 221] on font "Categorías de defectos" at bounding box center [209, 227] width 155 height 16
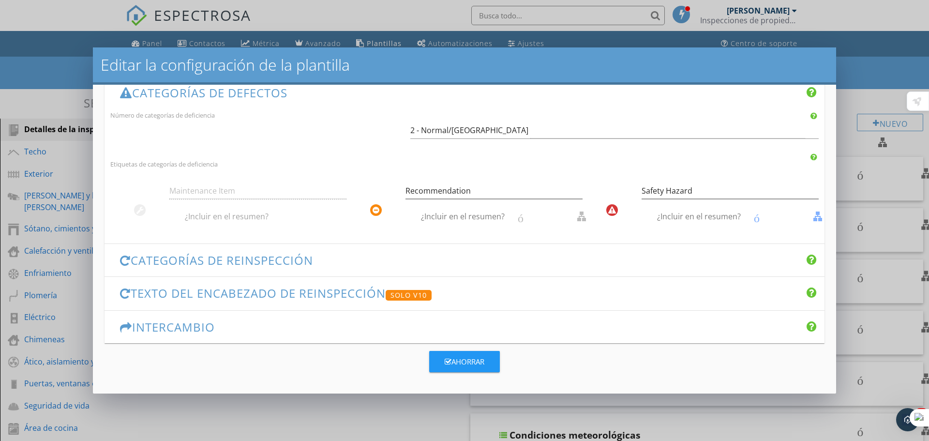
scroll to position [238, 0]
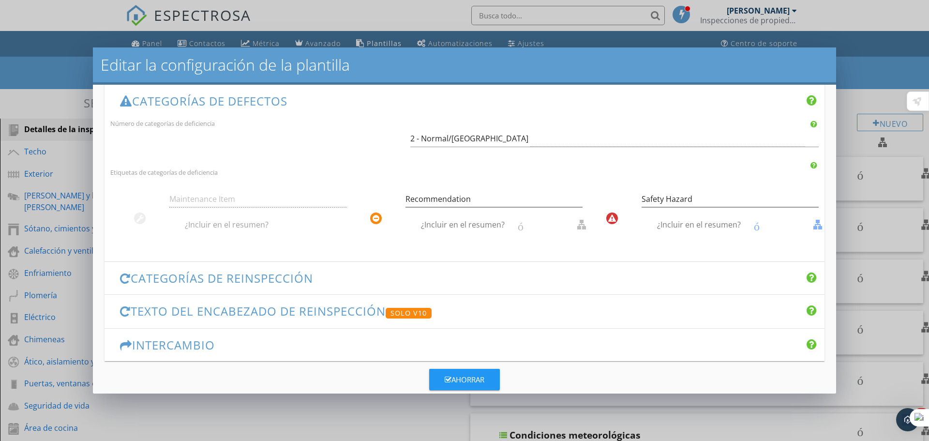
click at [520, 230] on font "contorno de casilla de verificación en blanco" at bounding box center [625, 225] width 441 height 12
click at [140, 220] on icon at bounding box center [139, 218] width 7 height 8
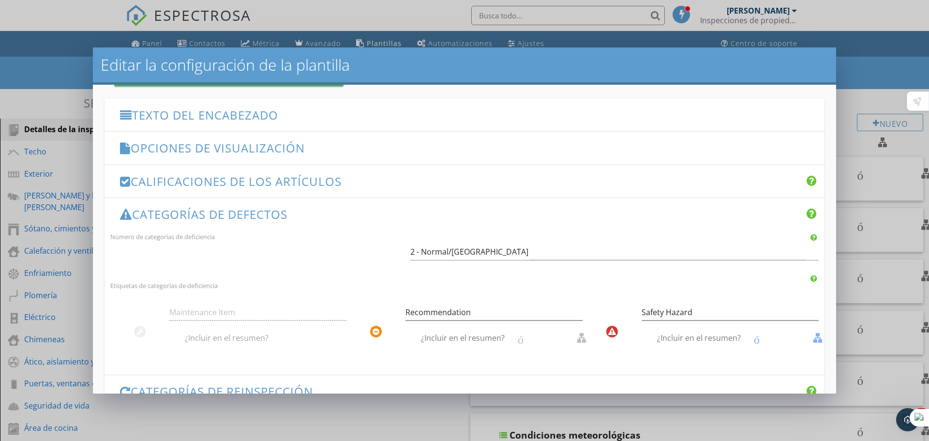
scroll to position [189, 0]
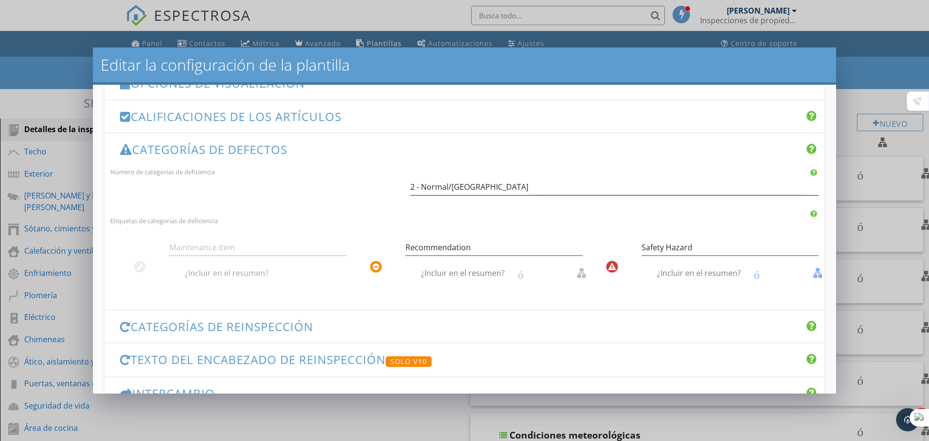
click at [478, 187] on div "2 - Normal/[GEOGRAPHIC_DATA]" at bounding box center [607, 187] width 395 height 16
click at [478, 187] on div "Compartir permitirá que la comunidad de Spectora acceda y descargue esta planti…" at bounding box center [464, 362] width 929 height 611
click at [478, 187] on div "2 - Normal/[GEOGRAPHIC_DATA]" at bounding box center [607, 187] width 395 height 16
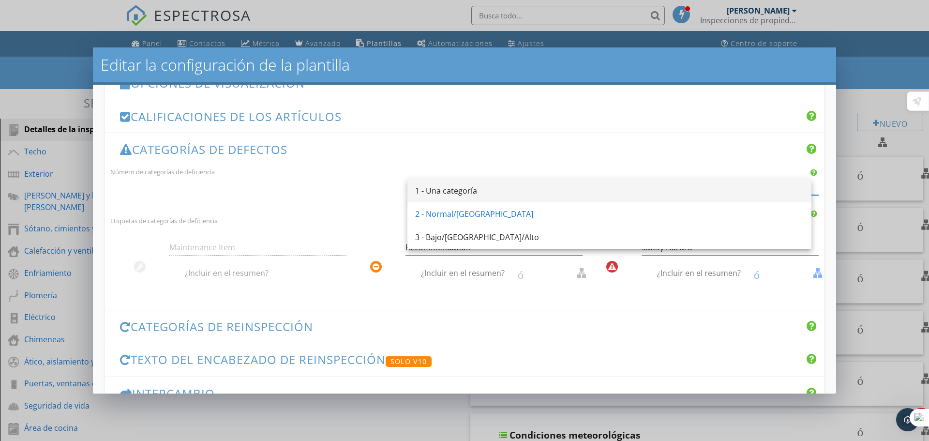
click at [467, 190] on font "1 - Una categoría" at bounding box center [446, 190] width 62 height 11
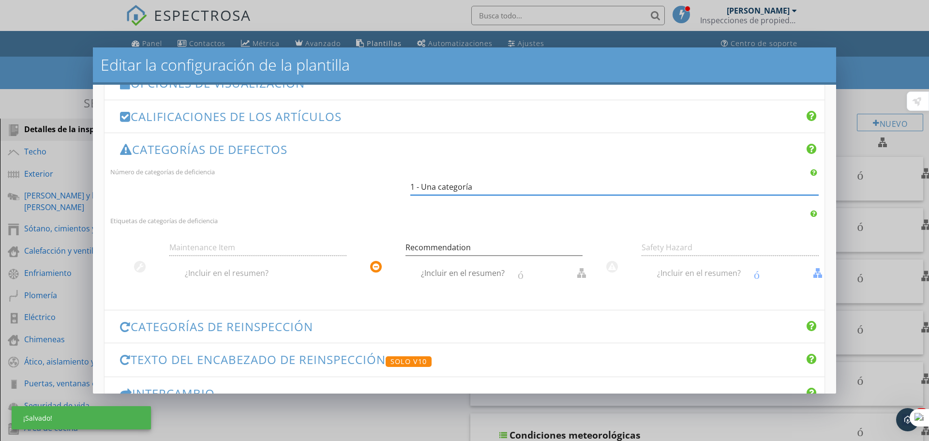
click at [467, 190] on font "1 - Una categoría" at bounding box center [441, 186] width 62 height 11
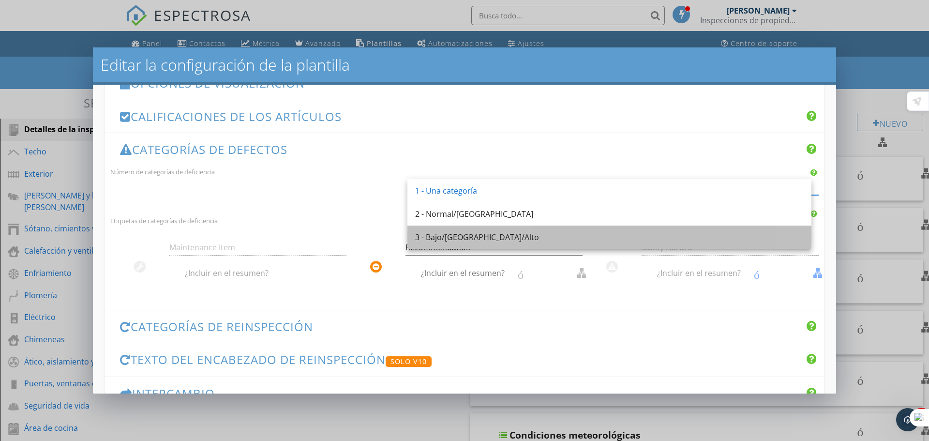
click at [461, 234] on font "3 - Bajo/[GEOGRAPHIC_DATA]/Alto" at bounding box center [477, 237] width 124 height 11
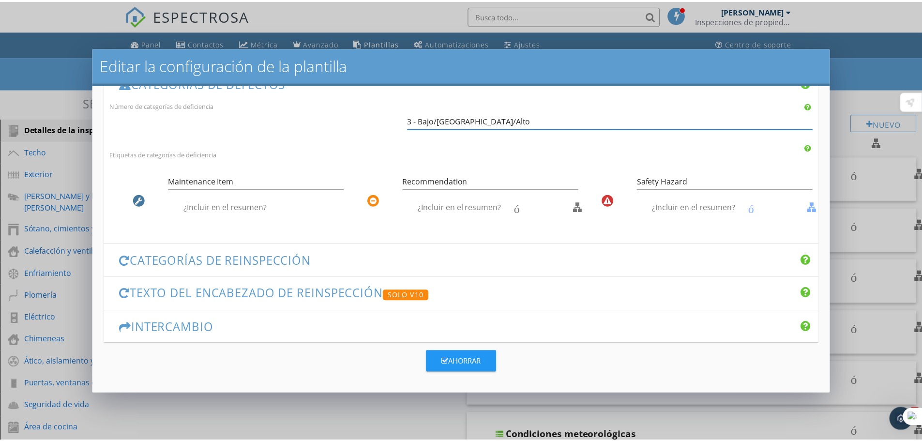
scroll to position [263, 0]
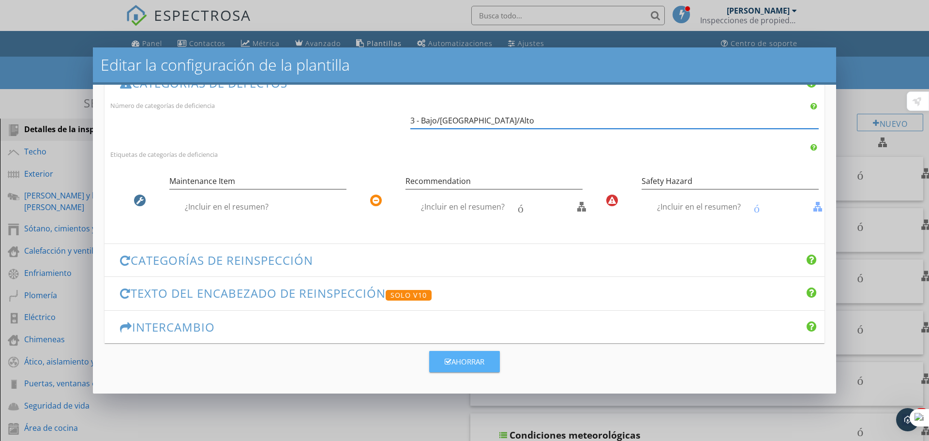
click at [452, 357] on font "Ahorrar" at bounding box center [467, 362] width 33 height 10
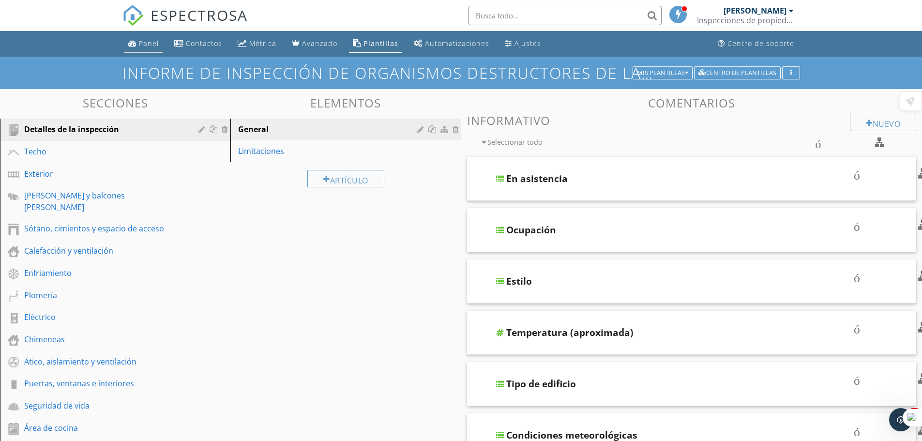
click at [144, 48] on link "Panel" at bounding box center [143, 44] width 38 height 18
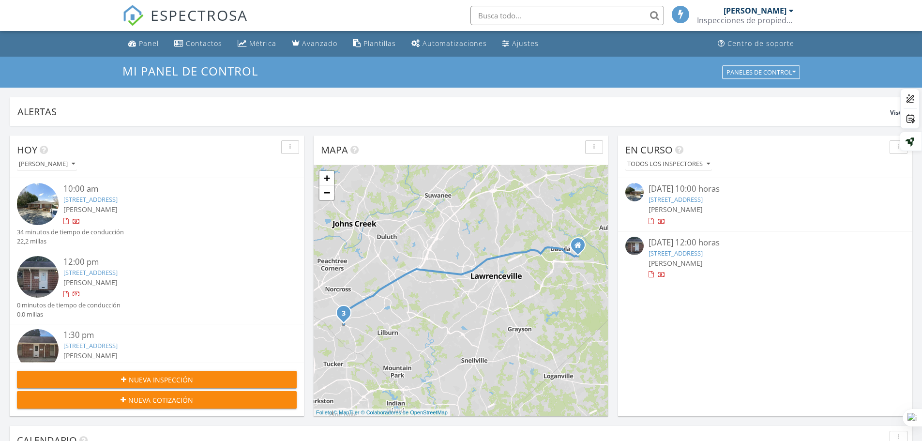
scroll to position [5, 5]
click at [63, 222] on div at bounding box center [65, 221] width 5 height 6
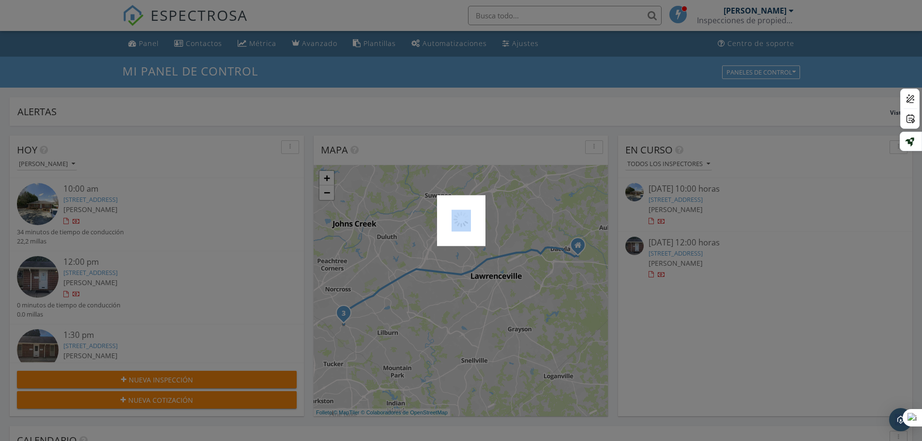
click at [62, 222] on div at bounding box center [461, 220] width 922 height 441
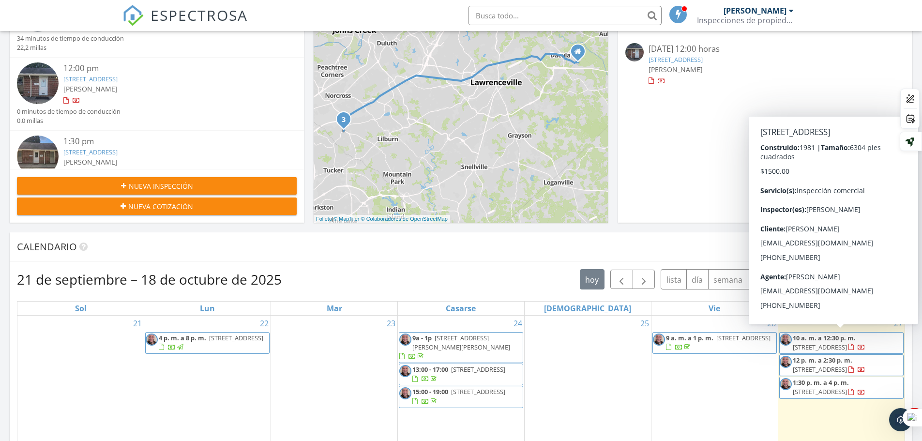
click at [853, 346] on div at bounding box center [850, 347] width 5 height 6
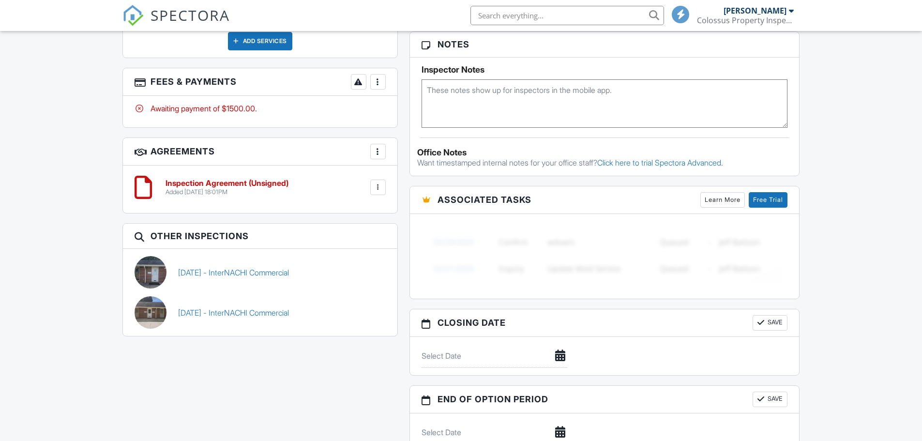
scroll to position [145, 0]
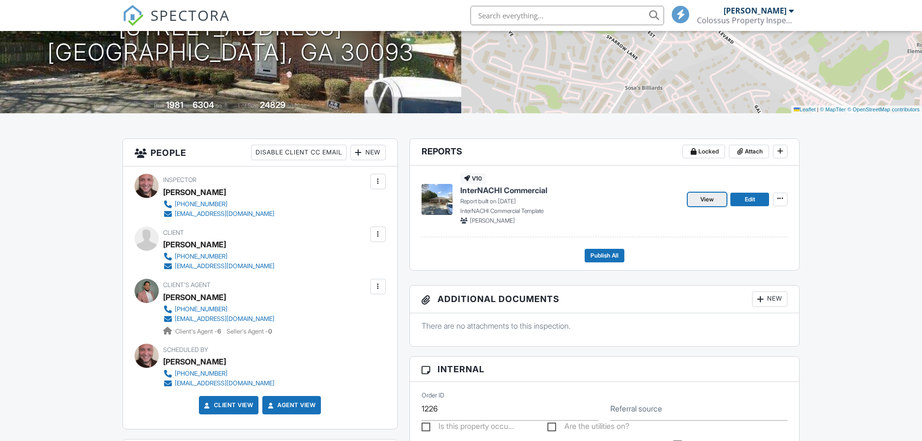
click at [708, 195] on span "View" at bounding box center [707, 200] width 14 height 10
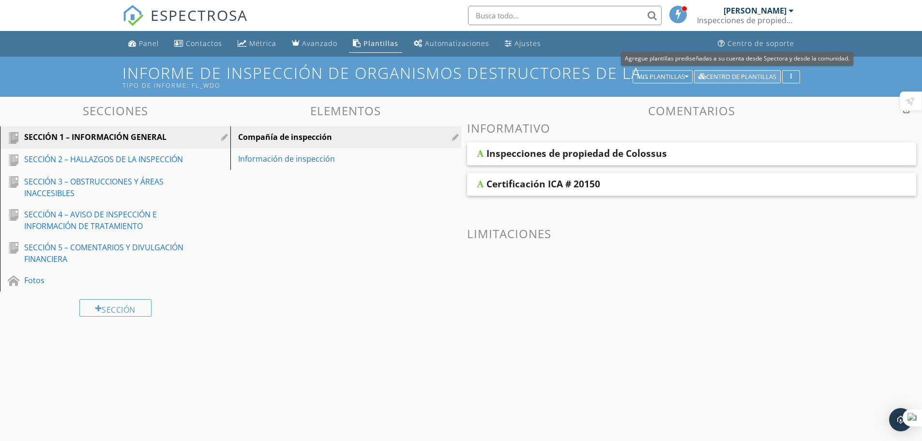
click at [725, 77] on font "Centro de plantillas" at bounding box center [741, 76] width 70 height 9
click at [379, 42] on font "Plantillas" at bounding box center [380, 43] width 35 height 9
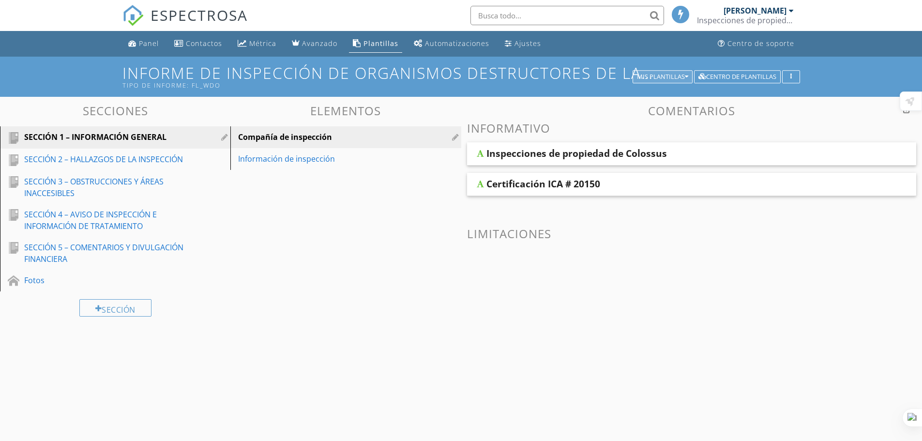
click at [683, 76] on font "Mis plantillas" at bounding box center [661, 76] width 48 height 9
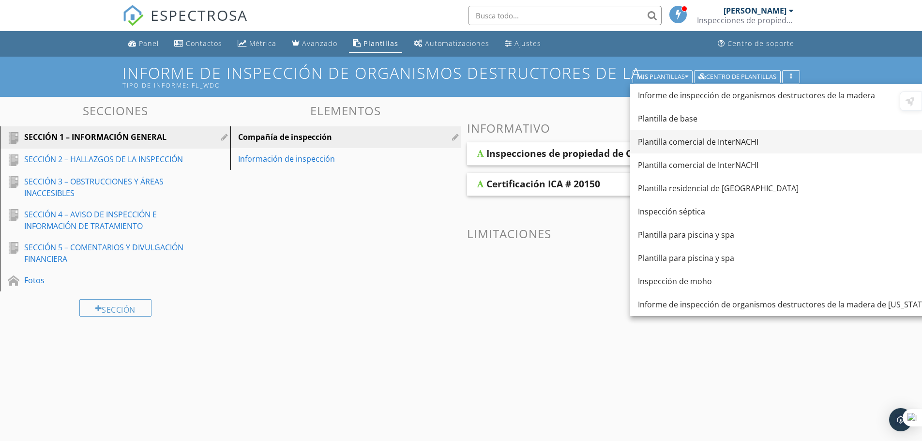
click at [700, 139] on font "Plantilla comercial de InterNACHI" at bounding box center [698, 141] width 120 height 11
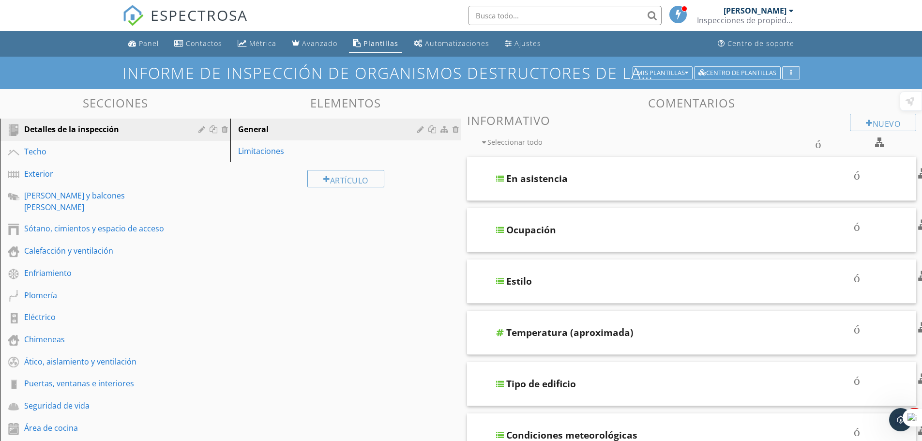
click at [791, 70] on icon "button" at bounding box center [790, 73] width 1 height 7
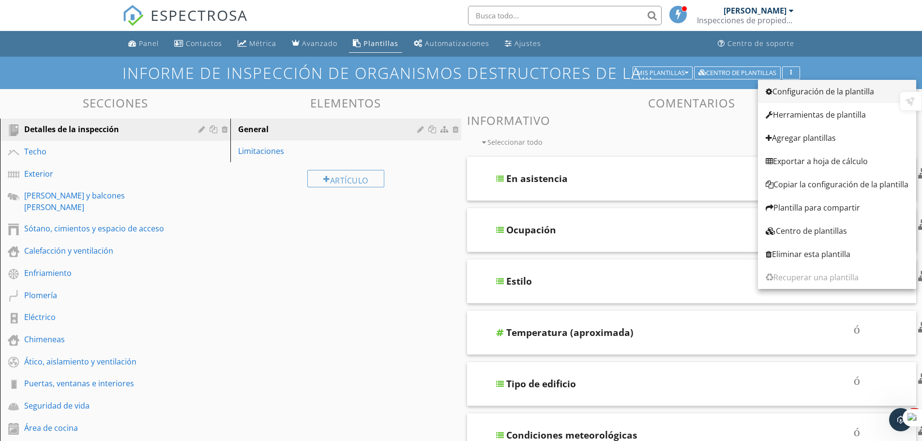
click at [792, 90] on font "Configuración de la plantilla" at bounding box center [823, 91] width 102 height 11
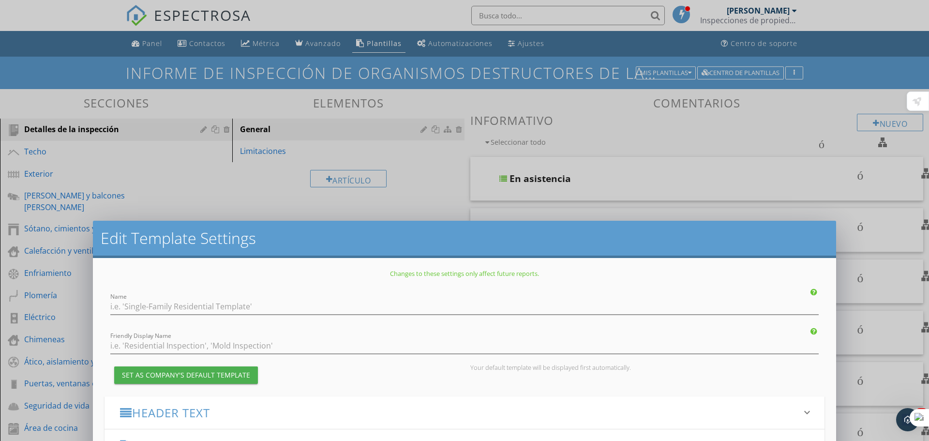
type input "InterNACHI Commercial Template"
type input "Maintenance Item"
type input "Recommendation"
checkbox input "true"
type input "Safety Hazard"
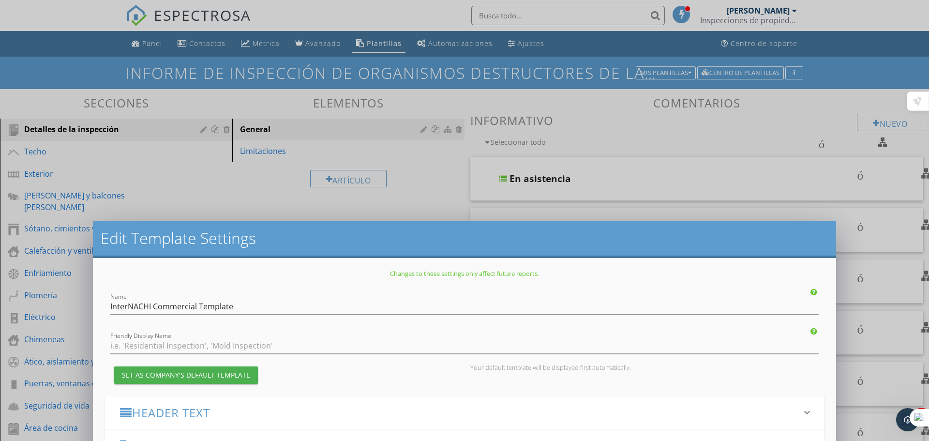
checkbox input "true"
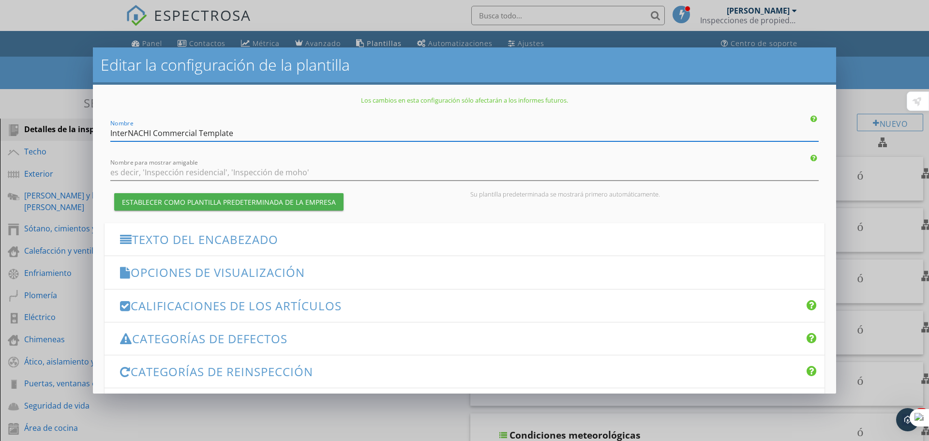
click at [253, 339] on font "Categorías de defectos" at bounding box center [209, 338] width 155 height 16
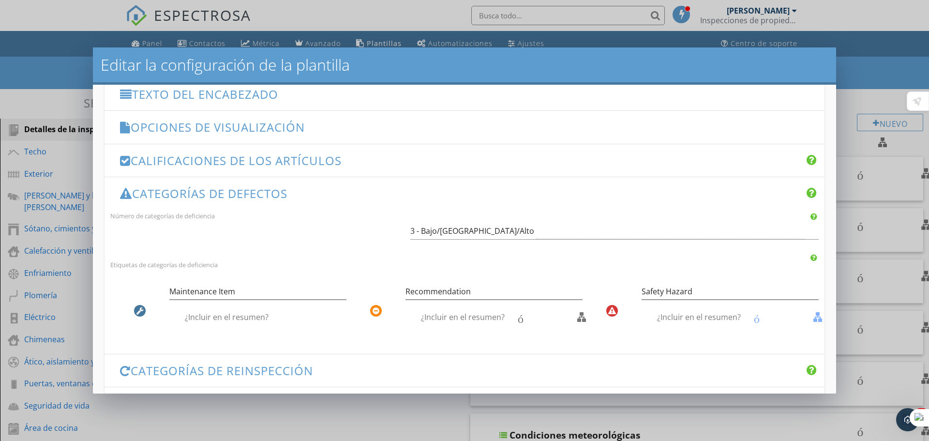
scroll to position [194, 0]
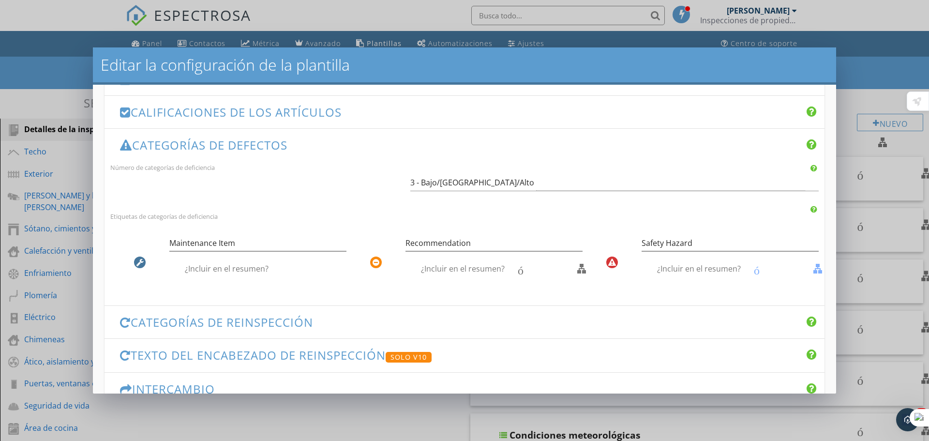
click at [583, 271] on font "contorno de casilla de verificación en blanco" at bounding box center [625, 269] width 441 height 12
click at [523, 271] on font "contorno de casilla de verificación en blanco" at bounding box center [625, 269] width 441 height 12
click at [245, 267] on font "¿Incluir en el resumen?" at bounding box center [227, 268] width 84 height 11
checkbox input "true"
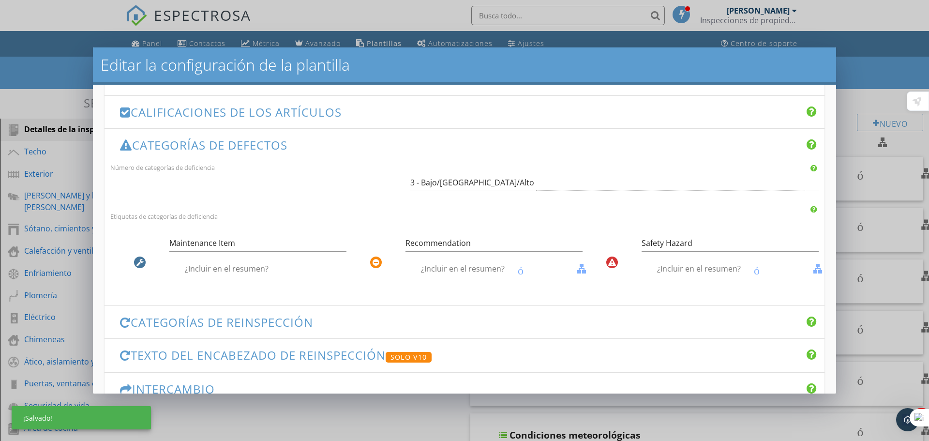
click at [439, 266] on font "¿Incluir en el resumen?" at bounding box center [463, 268] width 84 height 11
checkbox input "false"
click at [690, 268] on font "¿Incluir en el resumen?" at bounding box center [699, 268] width 84 height 11
checkbox input "false"
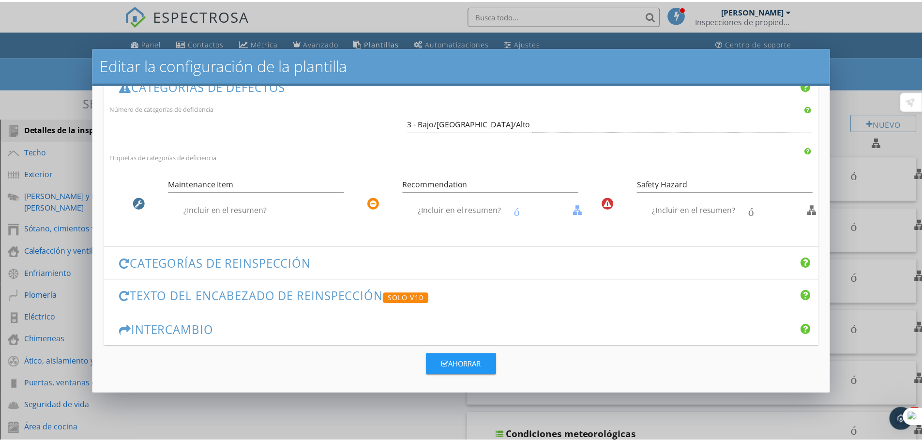
scroll to position [263, 0]
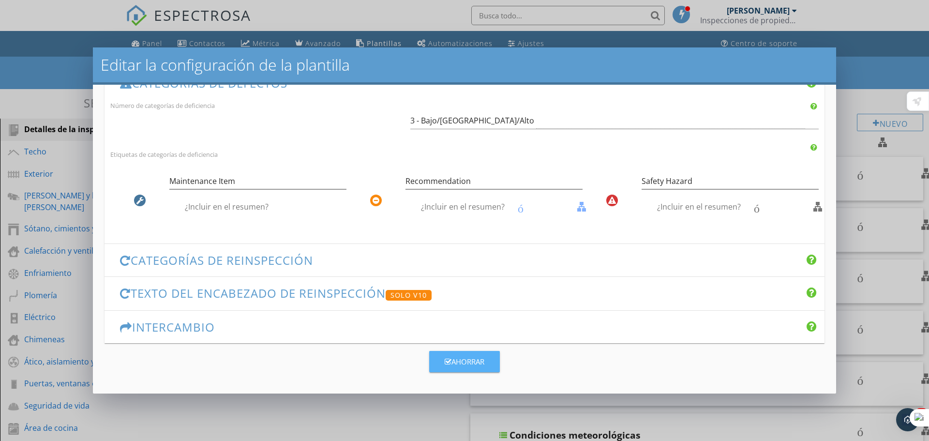
click at [464, 357] on font "Ahorrar" at bounding box center [467, 362] width 33 height 10
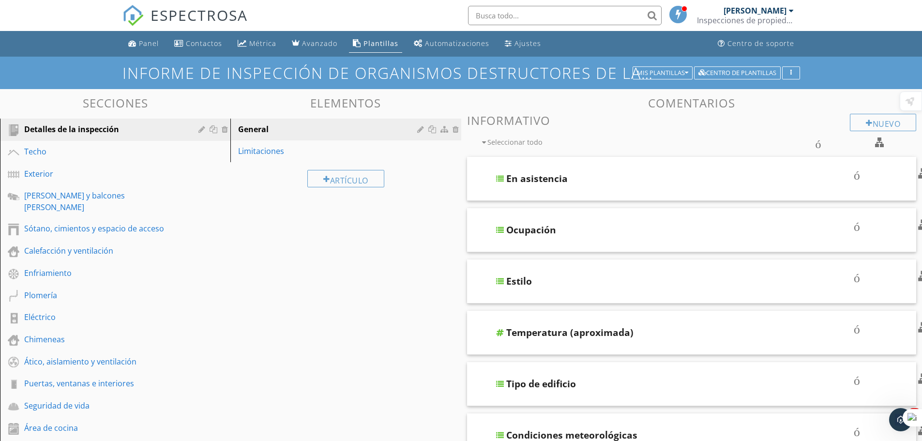
click at [790, 14] on div at bounding box center [791, 11] width 5 height 8
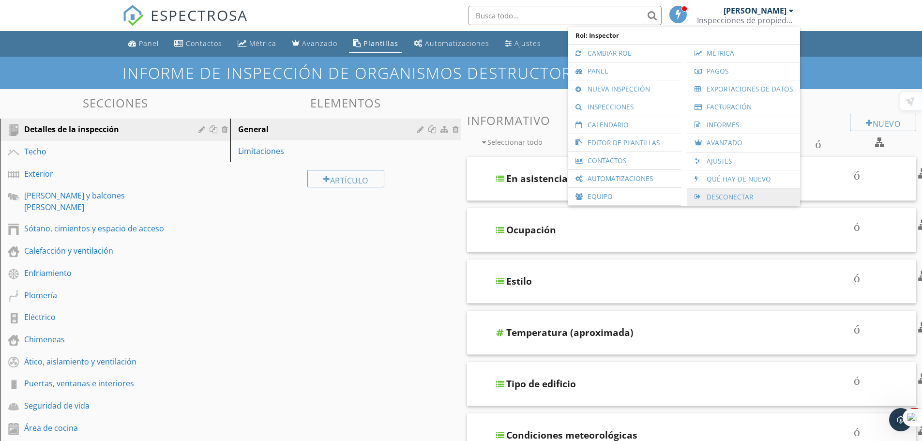
click at [739, 197] on font "Desconectar" at bounding box center [729, 196] width 46 height 9
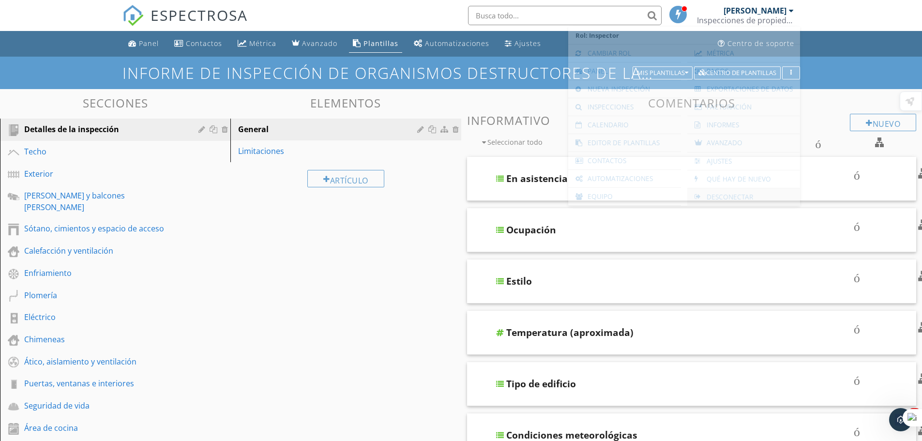
click at [739, 197] on font "Desconectar" at bounding box center [729, 196] width 46 height 9
